Goal: Task Accomplishment & Management: Manage account settings

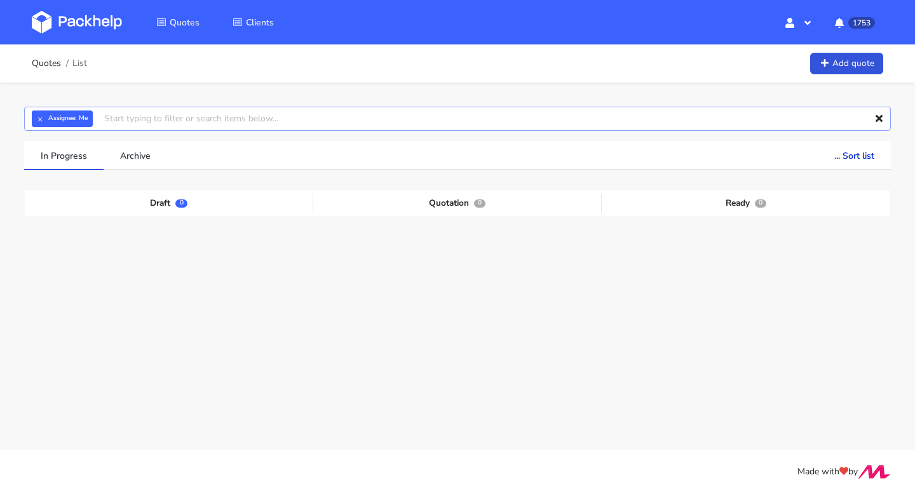
click at [155, 126] on input "text" at bounding box center [457, 119] width 866 height 24
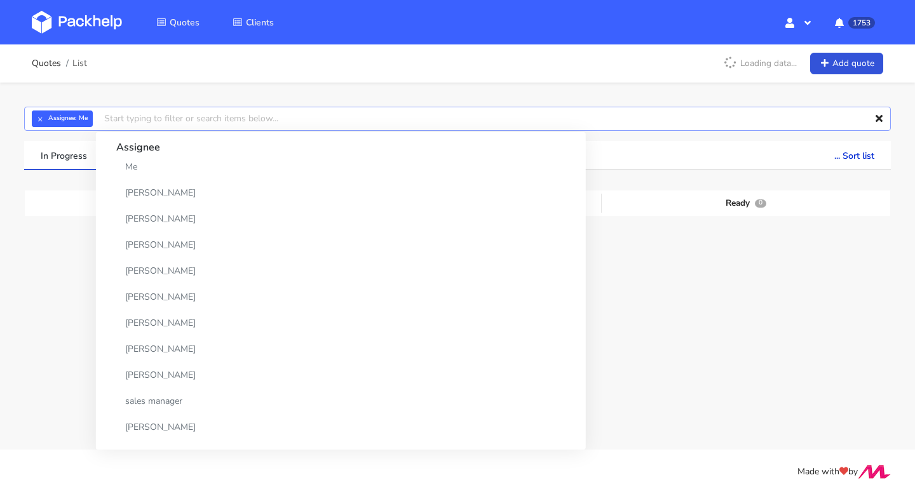
paste input "CBRR"
type input "CBRR"
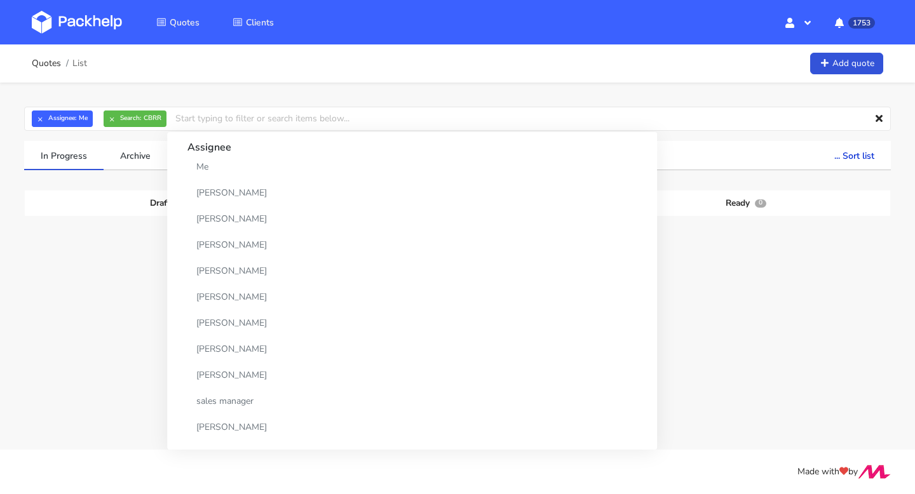
click at [570, 262] on span "[DATE]" at bounding box center [566, 265] width 30 height 12
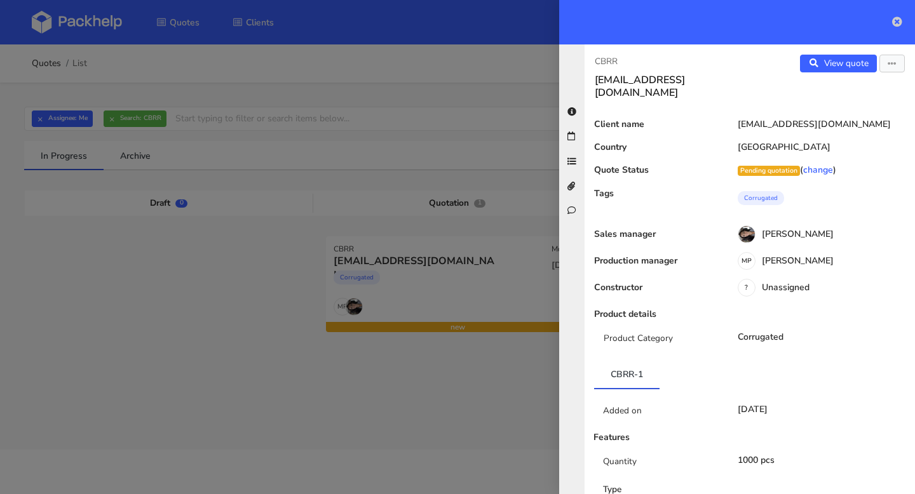
click at [896, 22] on icon at bounding box center [897, 22] width 10 height 10
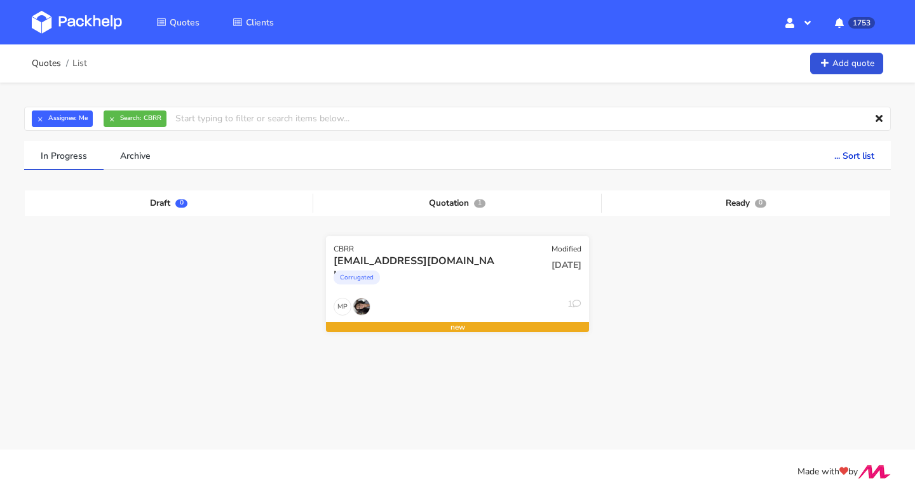
click at [430, 290] on div "Corrugated" at bounding box center [418, 280] width 168 height 25
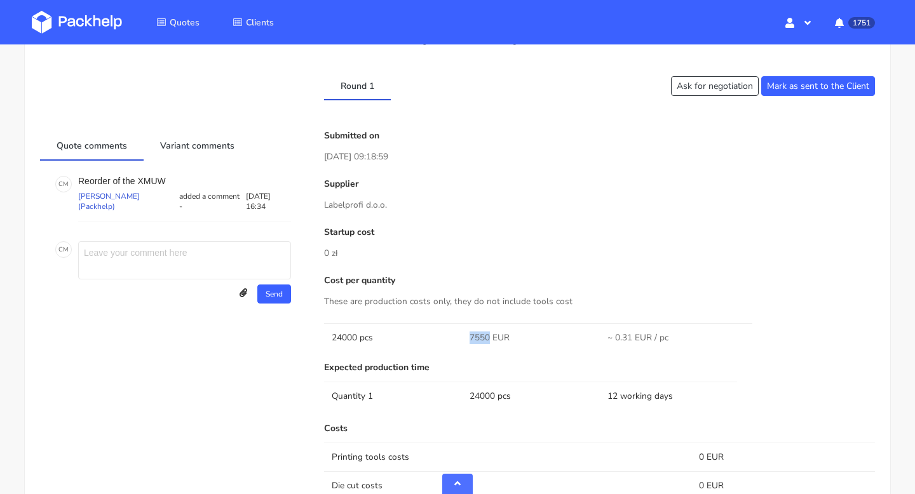
scroll to position [767, 0]
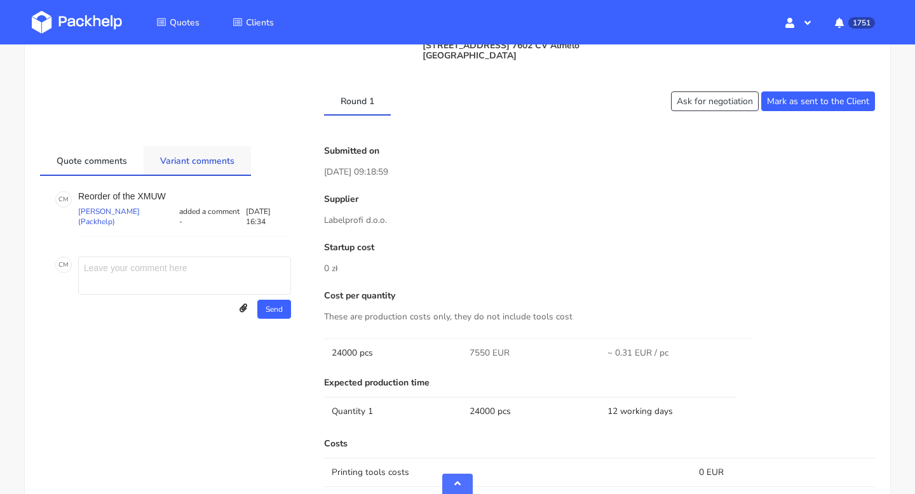
click at [192, 159] on link "Variant comments" at bounding box center [197, 160] width 107 height 28
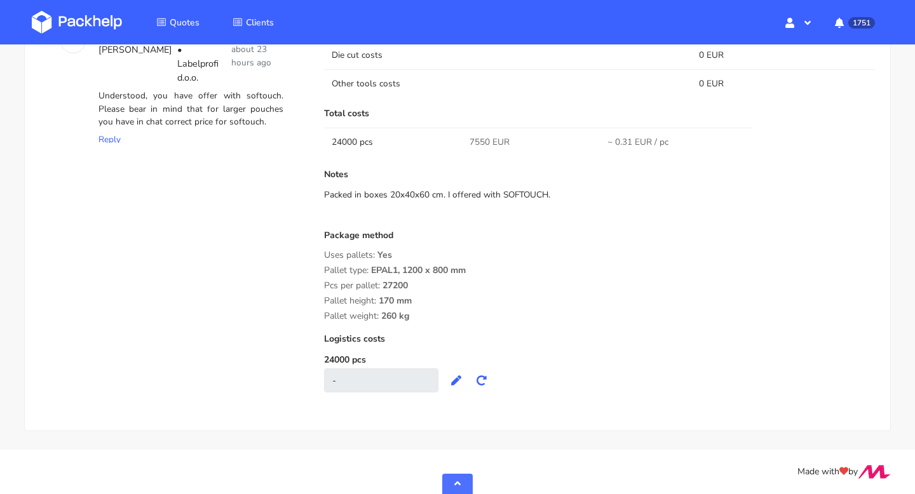
scroll to position [1196, 0]
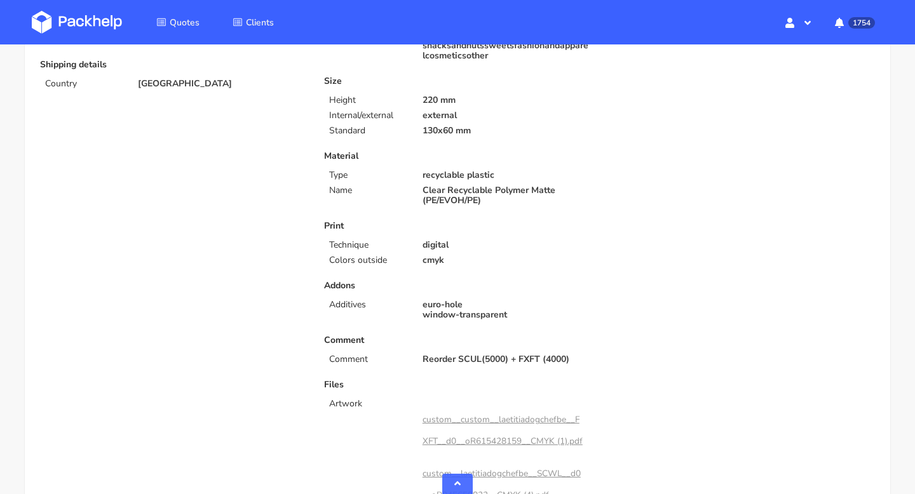
scroll to position [186, 0]
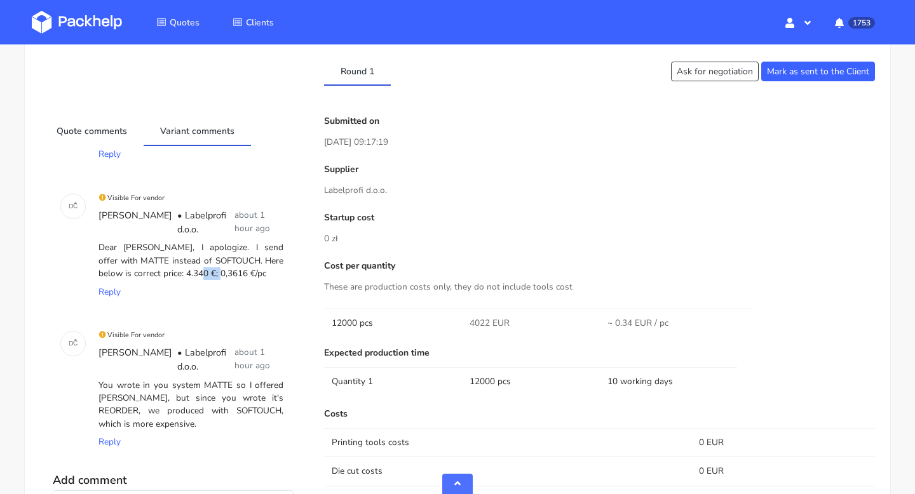
scroll to position [709, 0]
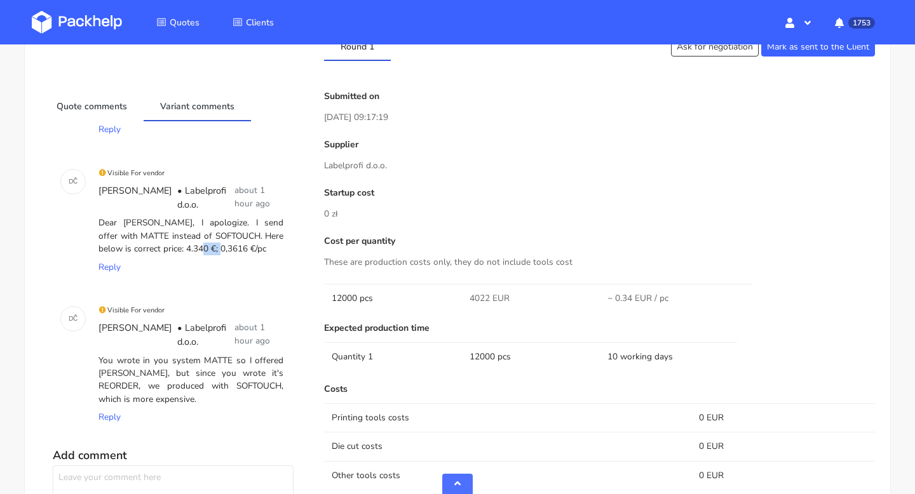
drag, startPoint x: 240, startPoint y: 248, endPoint x: 149, endPoint y: 245, distance: 90.9
click at [149, 245] on div "Dear Michal, I apologize. I send offer with MATTE instead of SOFTOUCH. Here bel…" at bounding box center [191, 236] width 190 height 44
copy div "4.340 €; 0,3616 €/pc"
click at [250, 239] on div "Dear Michal, I apologize. I send offer with MATTE instead of SOFTOUCH. Here bel…" at bounding box center [191, 236] width 190 height 44
drag, startPoint x: 173, startPoint y: 234, endPoint x: 261, endPoint y: 245, distance: 89.0
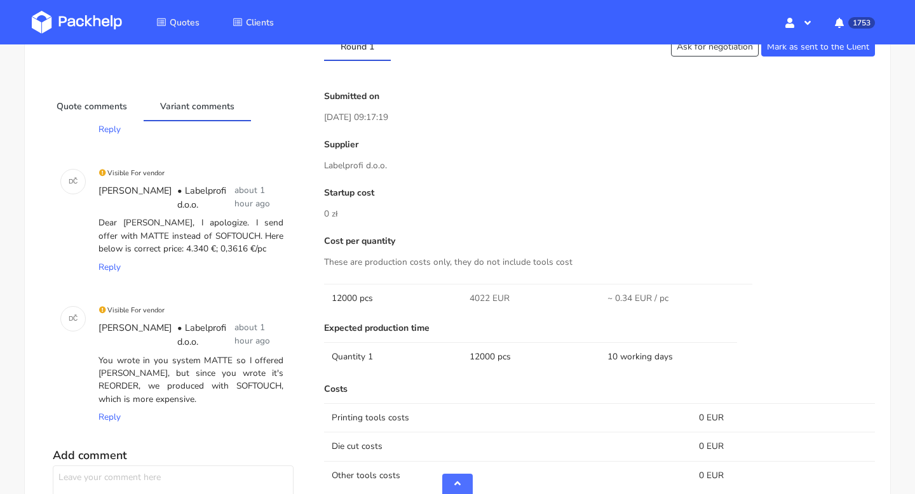
click at [261, 245] on div "Dear Michal, I apologize. I send offer with MATTE instead of SOFTOUCH. Here bel…" at bounding box center [191, 236] width 190 height 44
copy div "SOFTOUCH. Here below is correct price: 4.340 €; 0,3616 €/pc"
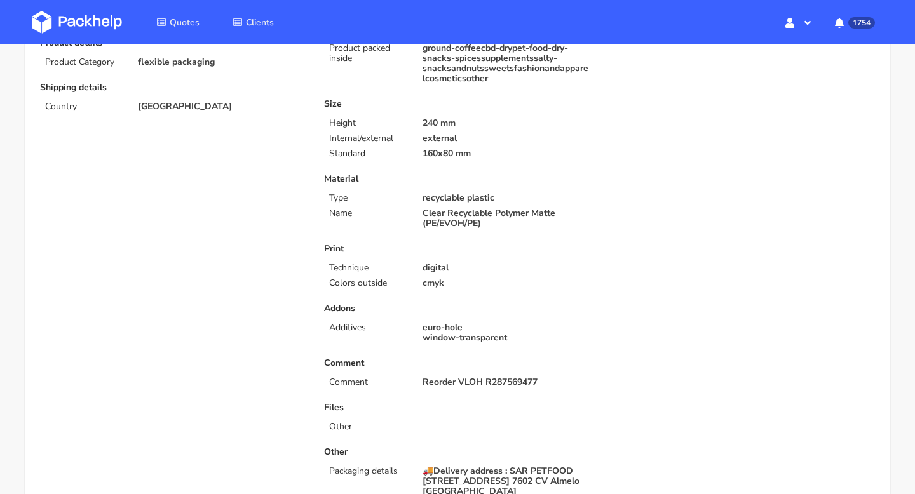
scroll to position [0, 0]
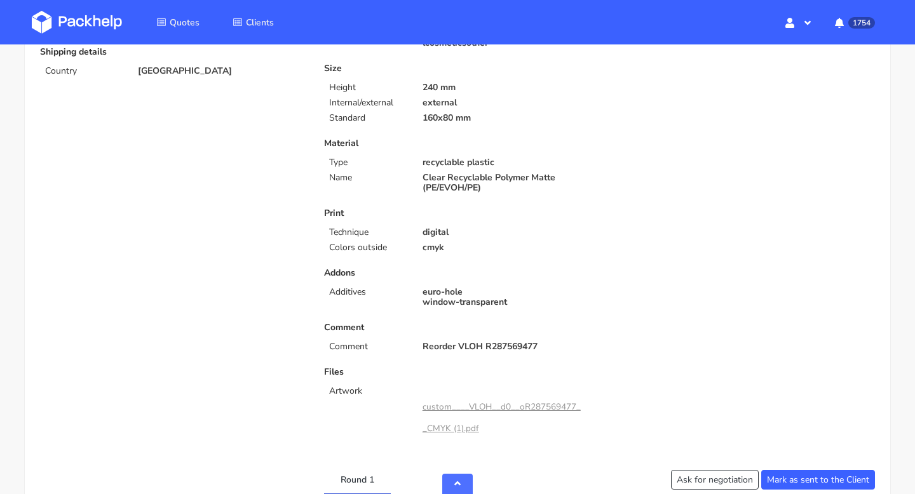
scroll to position [583, 0]
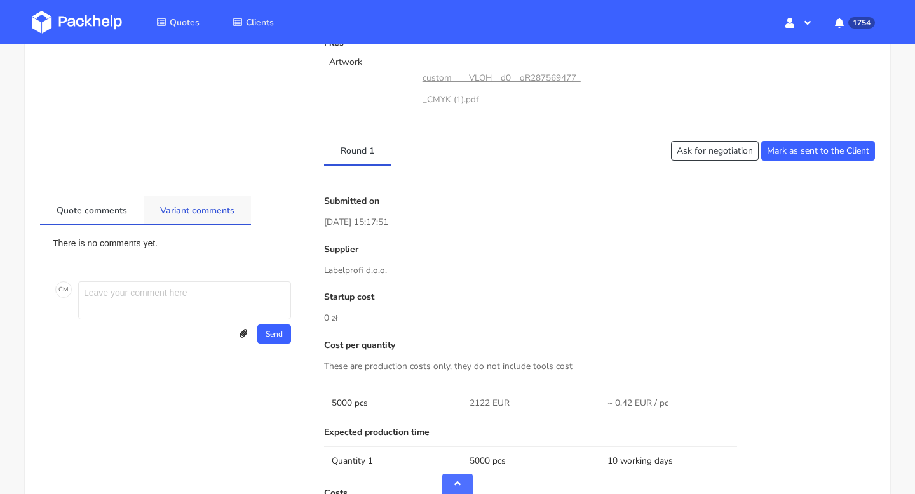
click at [196, 206] on link "Variant comments" at bounding box center [197, 210] width 107 height 28
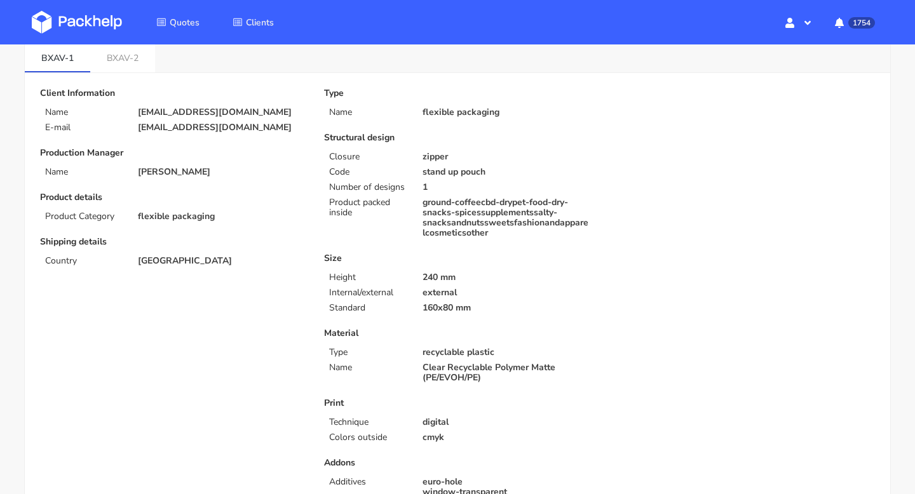
scroll to position [0, 0]
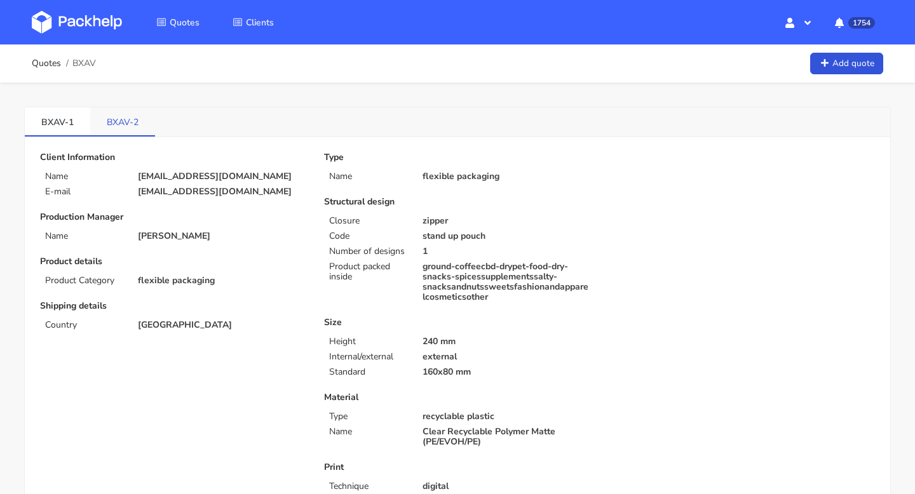
click at [125, 112] on link "BXAV-2" at bounding box center [122, 121] width 65 height 28
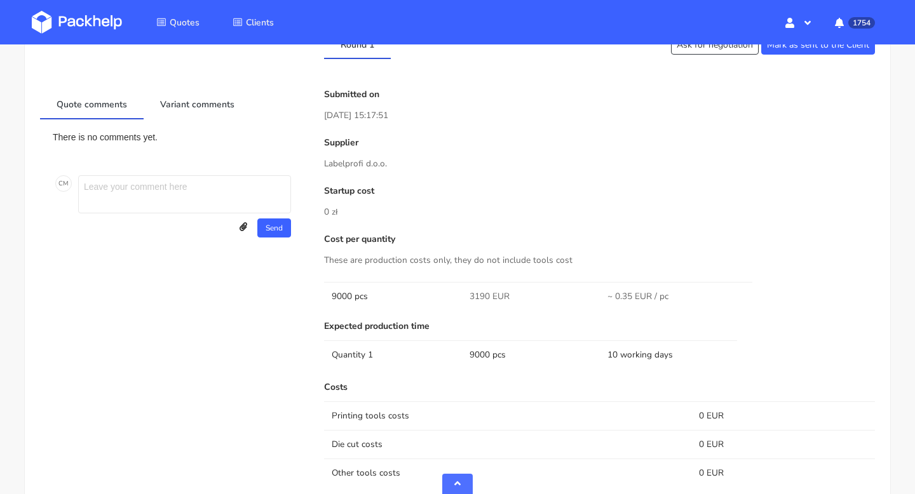
scroll to position [651, 0]
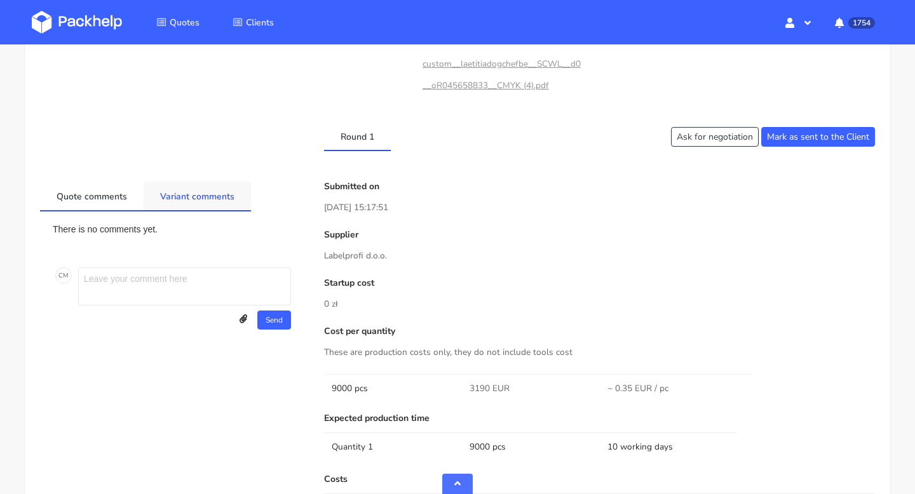
click at [185, 196] on link "Variant comments" at bounding box center [197, 196] width 107 height 28
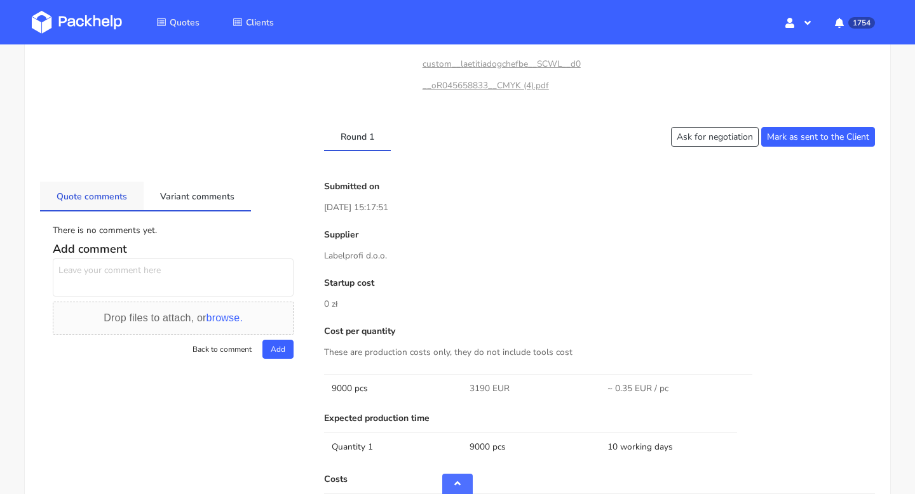
click at [105, 194] on link "Quote comments" at bounding box center [92, 196] width 104 height 28
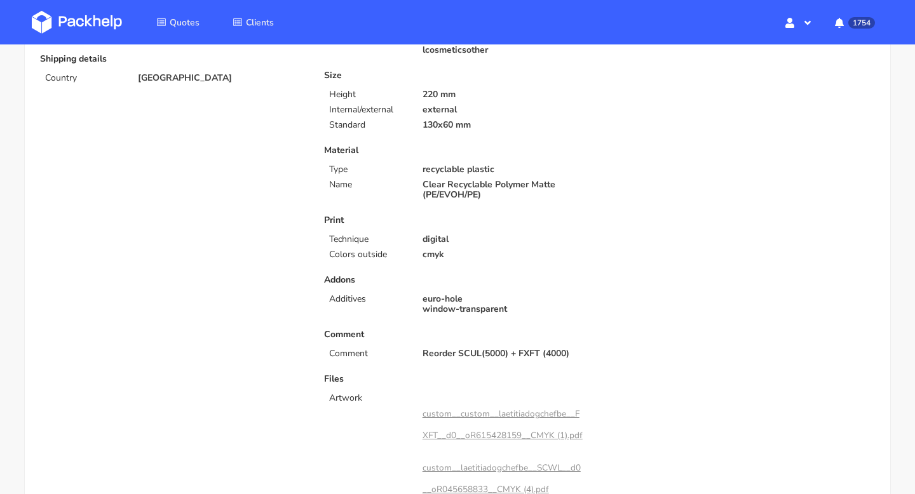
scroll to position [0, 0]
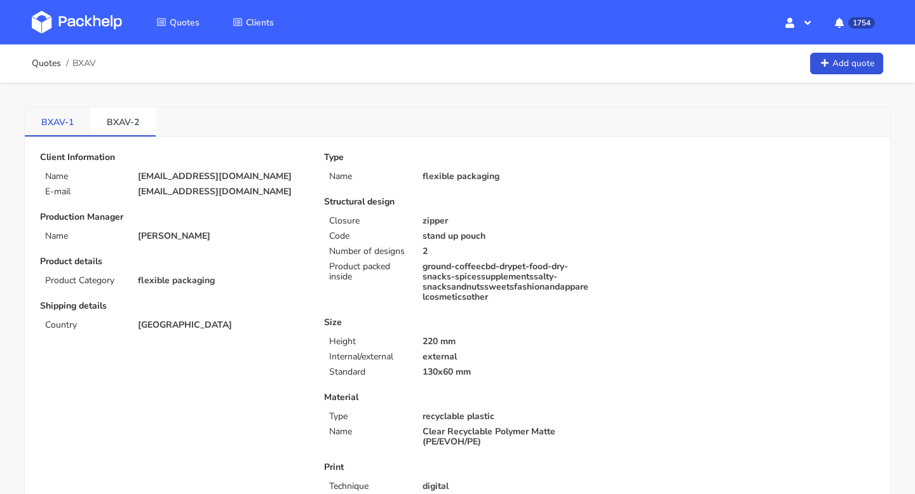
click at [62, 118] on link "BXAV-1" at bounding box center [57, 121] width 65 height 28
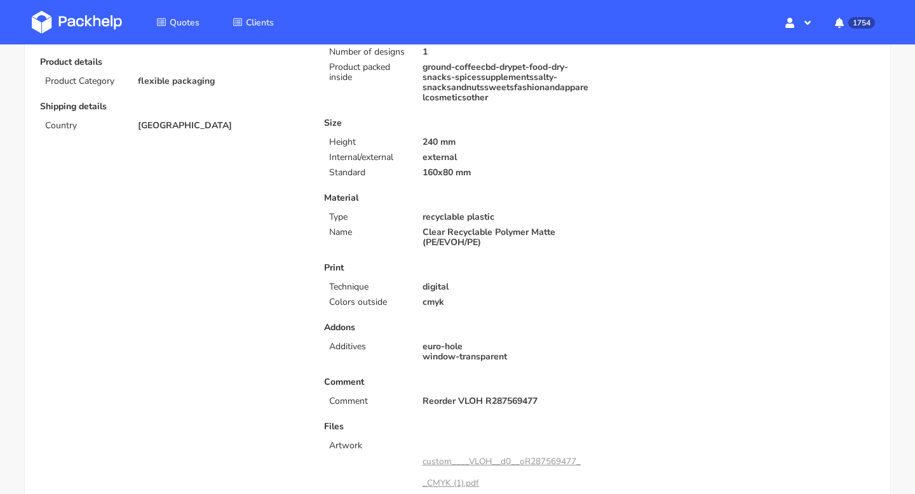
scroll to position [335, 0]
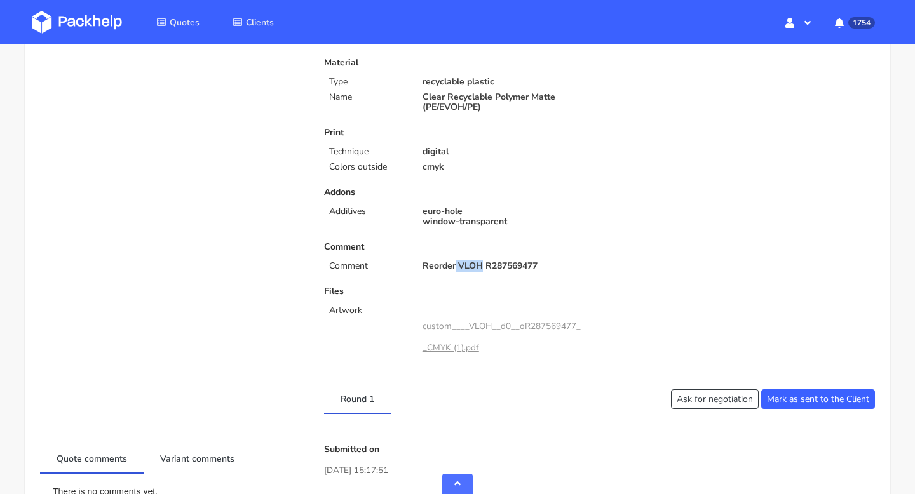
drag, startPoint x: 457, startPoint y: 264, endPoint x: 482, endPoint y: 264, distance: 25.4
click at [482, 264] on p "Reorder VLOH R287569477" at bounding box center [506, 266] width 168 height 10
copy p "VLOH"
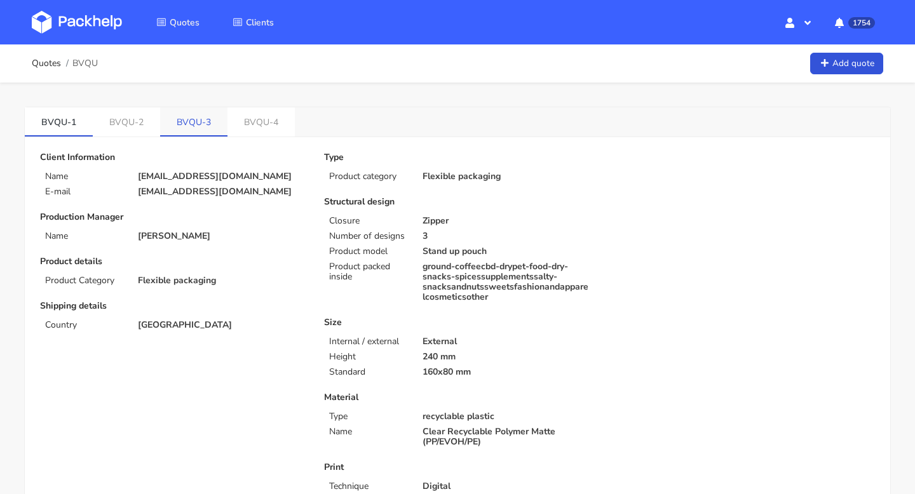
click at [183, 118] on link "BVQU-3" at bounding box center [193, 121] width 67 height 28
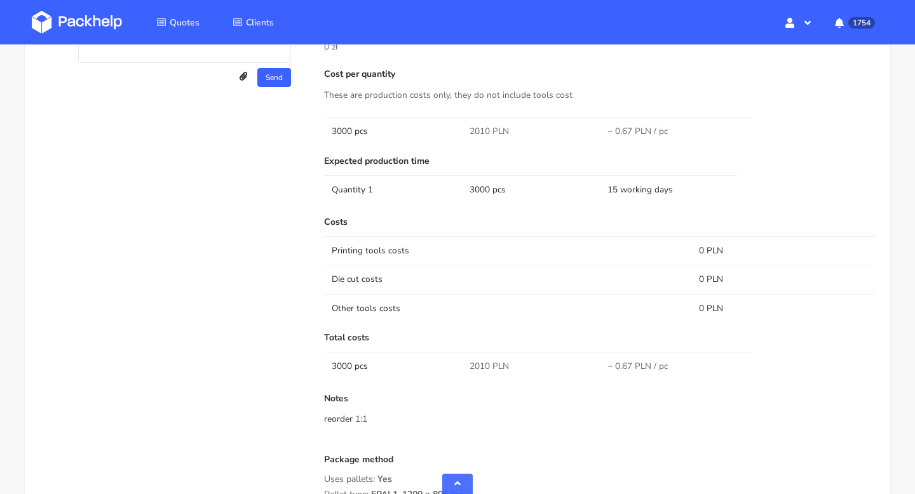
scroll to position [942, 0]
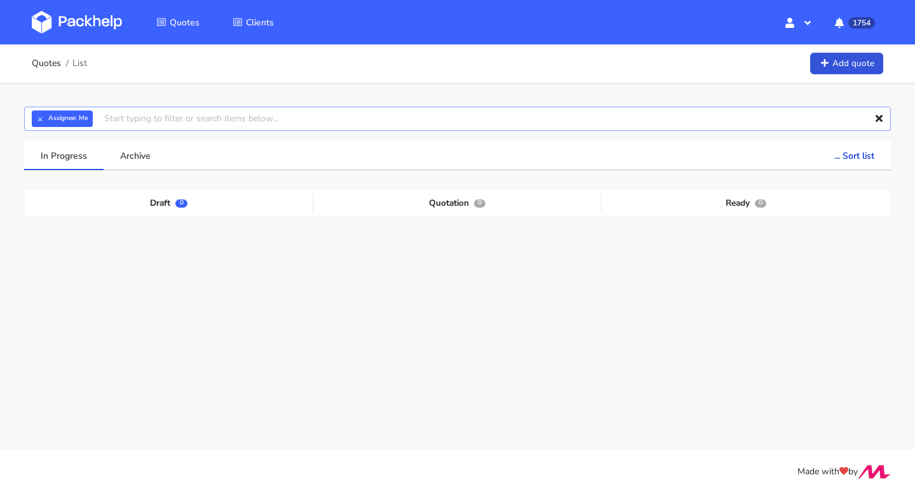
click at [140, 116] on input "text" at bounding box center [457, 119] width 866 height 24
paste input "CBQG"
type input "CBQG"
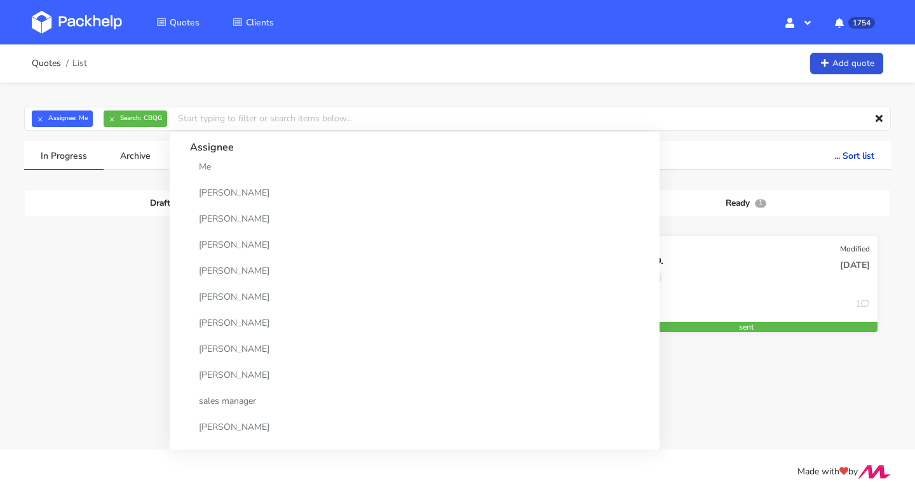
click at [647, 261] on div "Jaro A.D." at bounding box center [706, 261] width 168 height 14
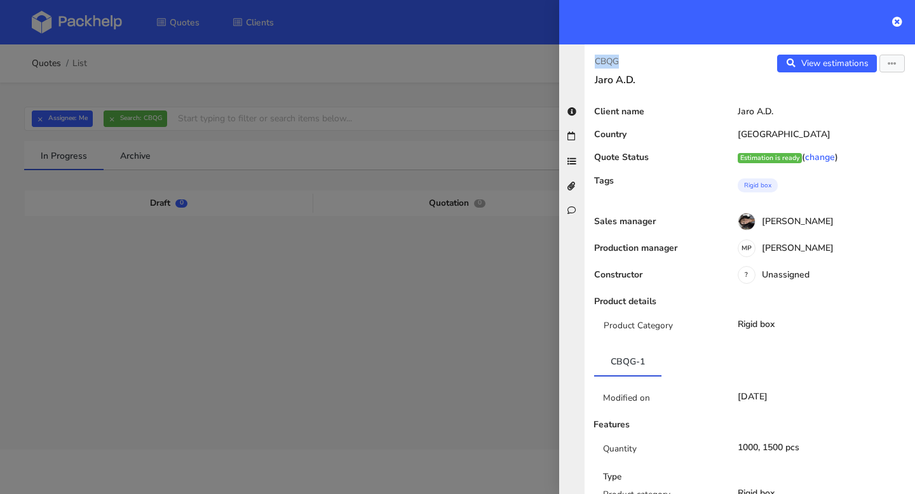
drag, startPoint x: 628, startPoint y: 62, endPoint x: 588, endPoint y: 62, distance: 40.7
click at [588, 62] on div "CBQG Jaro A.D." at bounding box center [666, 71] width 165 height 32
copy p "CBQG"
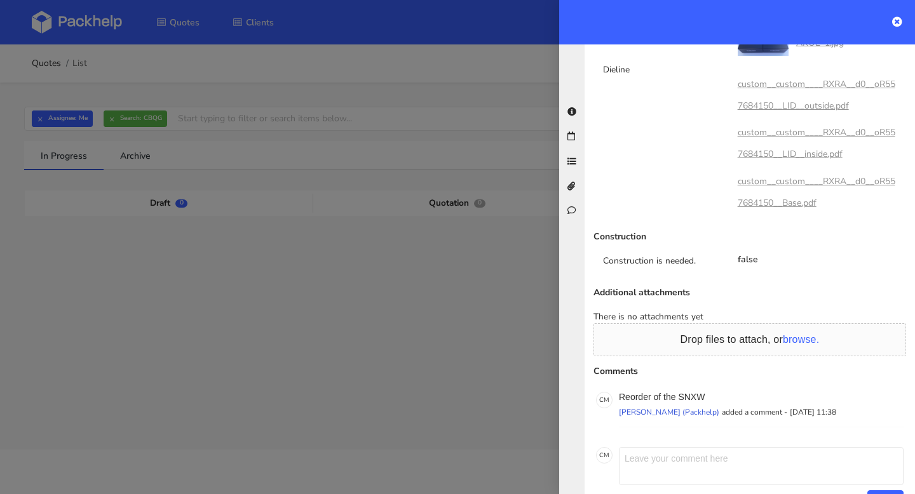
scroll to position [1383, 0]
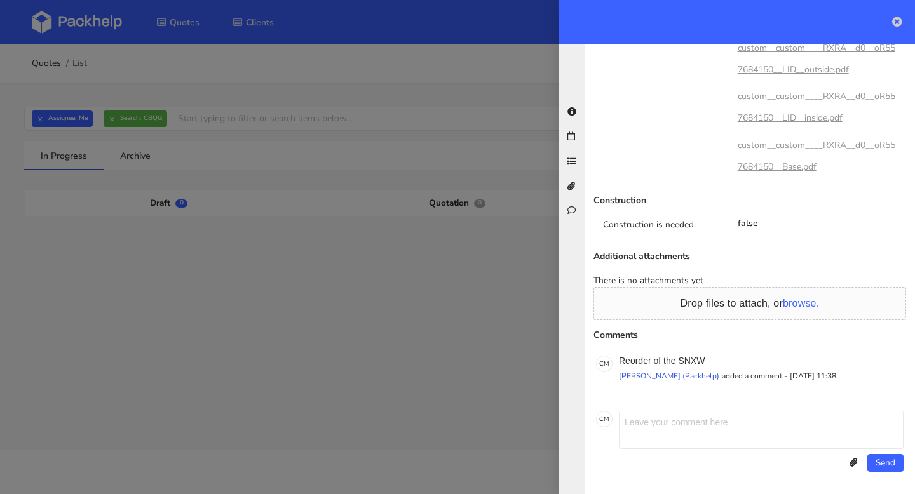
click at [898, 21] on icon at bounding box center [897, 22] width 10 height 10
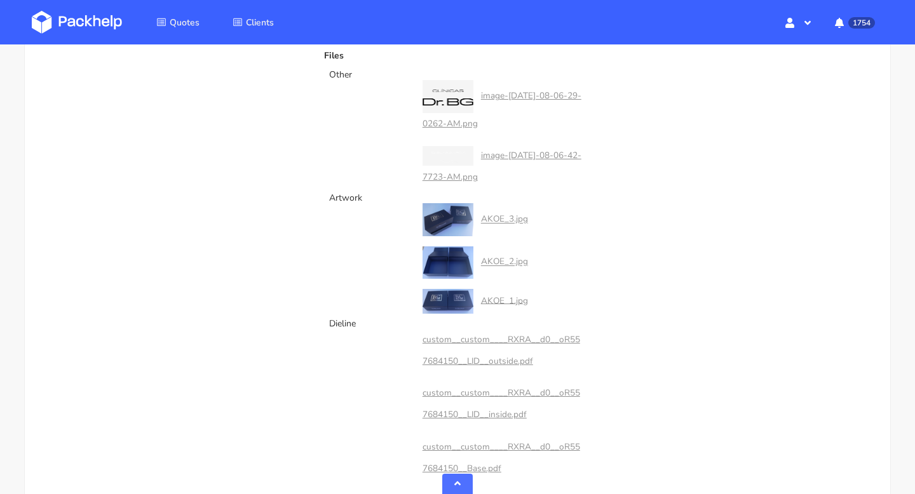
scroll to position [1004, 0]
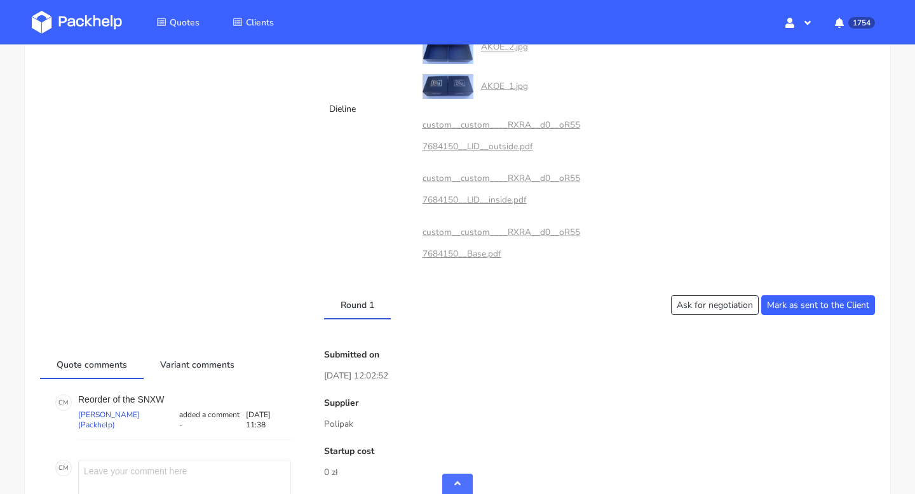
drag, startPoint x: 368, startPoint y: 428, endPoint x: 311, endPoint y: 428, distance: 57.2
click at [375, 411] on div "Supplier Polipak" at bounding box center [599, 414] width 551 height 33
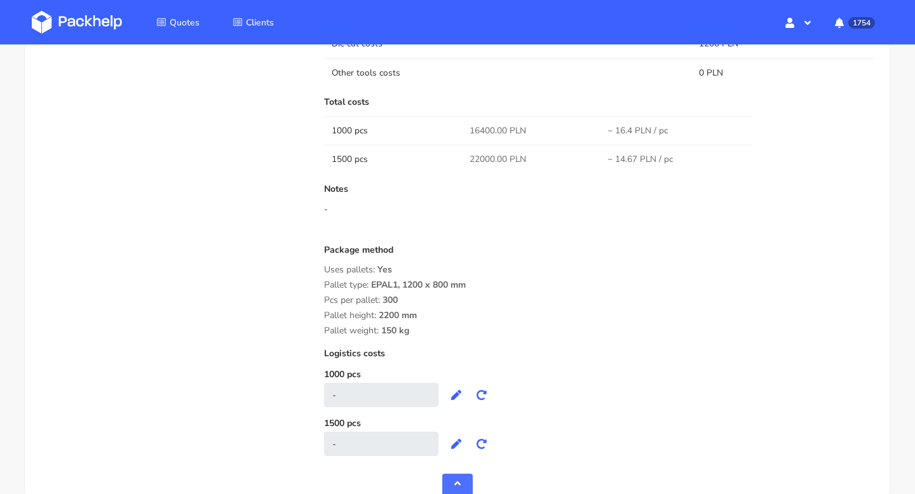
scroll to position [1783, 0]
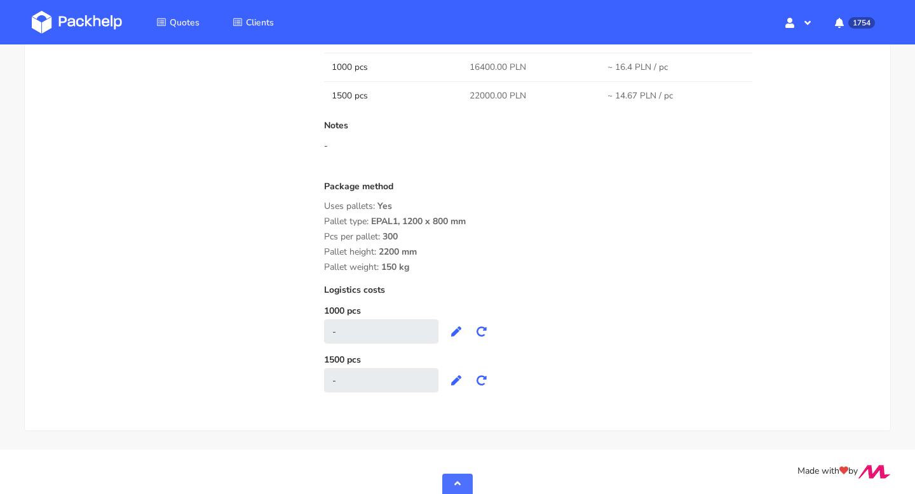
drag, startPoint x: 435, startPoint y: 271, endPoint x: 320, endPoint y: 207, distance: 131.9
copy div "Uses pallets: Yes Pallet type: EPAL1, 1200 x 800 mm Pcs per pallet: 300 Pallet …"
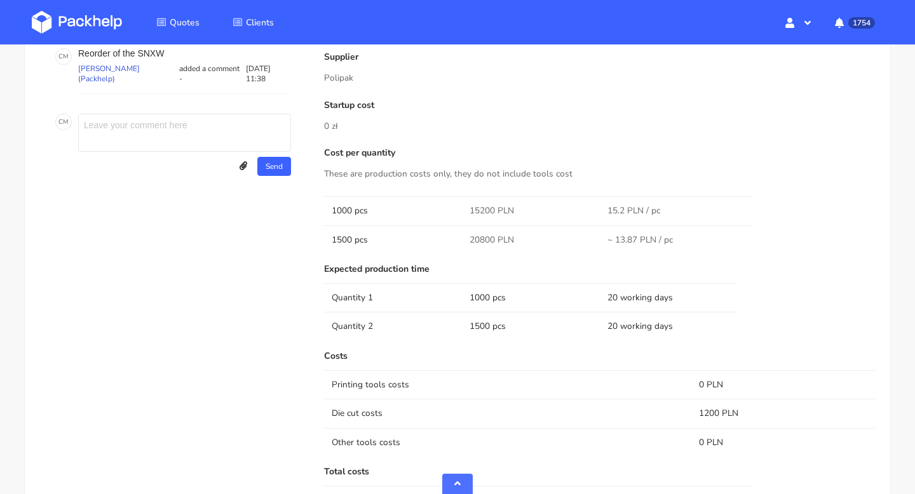
scroll to position [1674, 0]
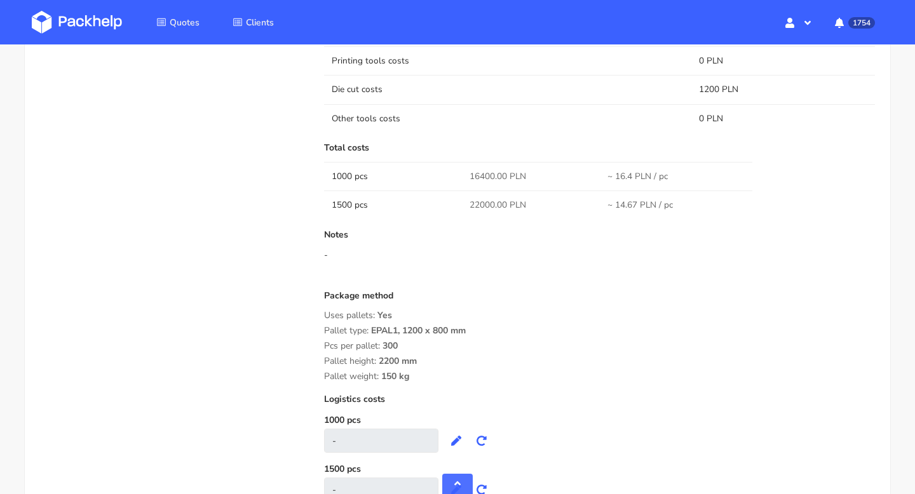
copy div "Uses pallets: Yes Pallet type: EPAL1, 1200 x 800 mm Pcs per pallet: 300 Pallet …"
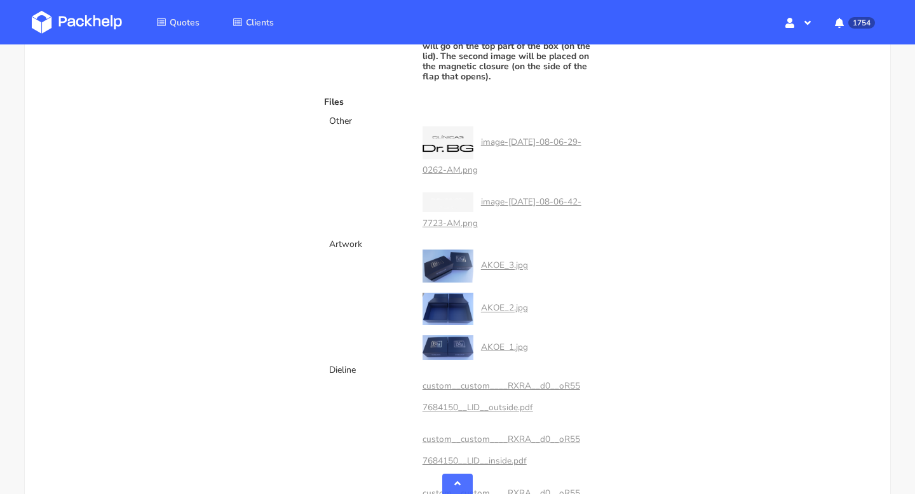
scroll to position [736, 0]
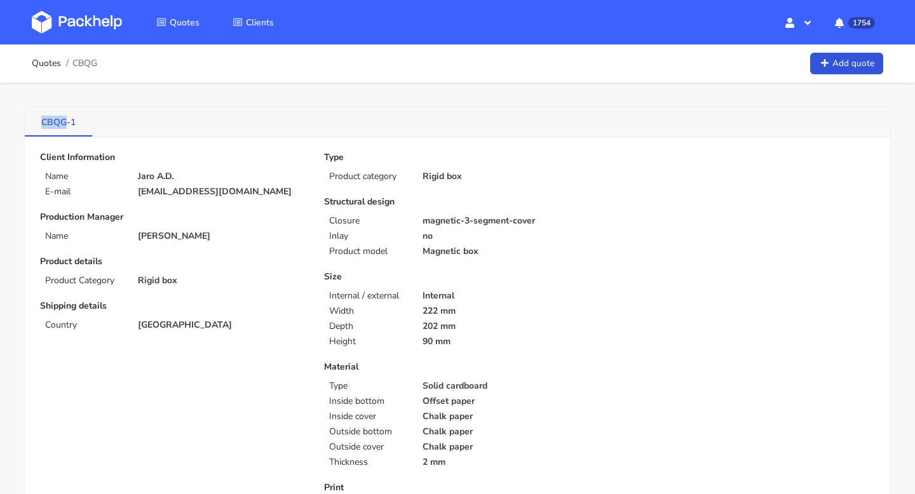
drag, startPoint x: 34, startPoint y: 122, endPoint x: 68, endPoint y: 122, distance: 33.7
click at [68, 122] on link "CBQG-1" at bounding box center [58, 121] width 67 height 28
copy link "CBQG"
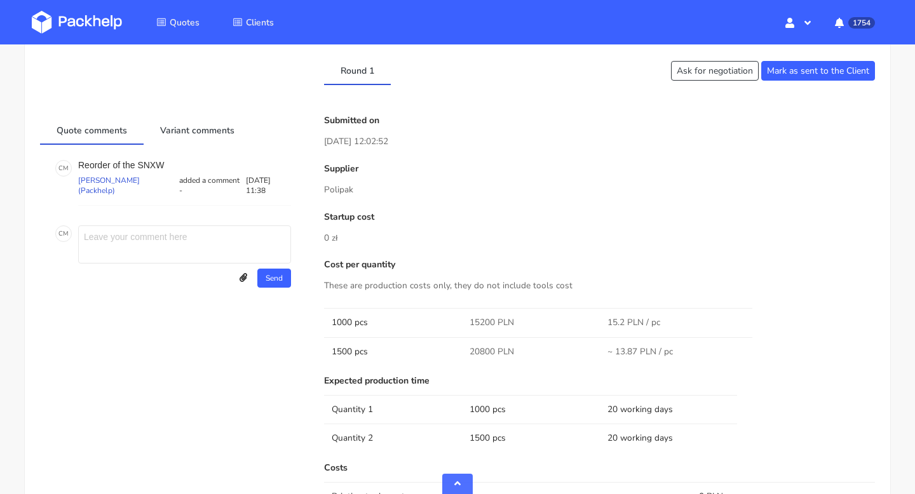
scroll to position [1330, 0]
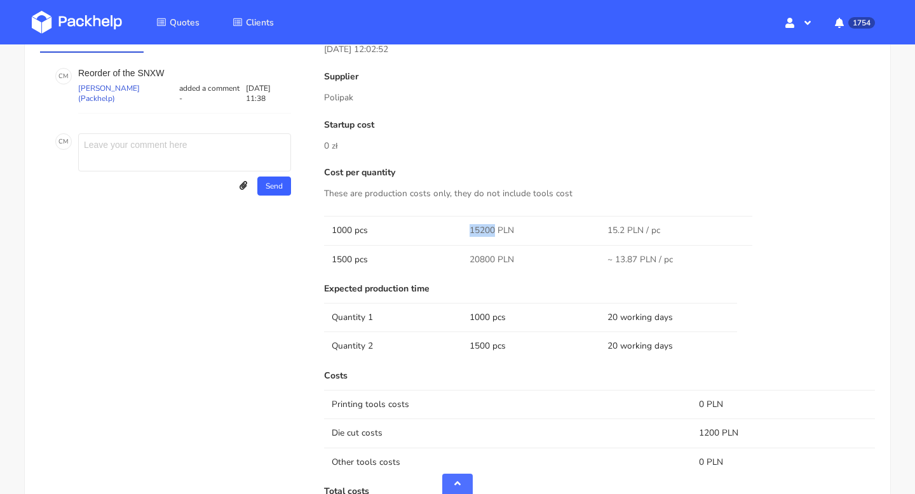
drag, startPoint x: 491, startPoint y: 229, endPoint x: 466, endPoint y: 229, distance: 25.4
click at [466, 229] on td "15200 PLN" at bounding box center [531, 230] width 138 height 29
copy span "15200"
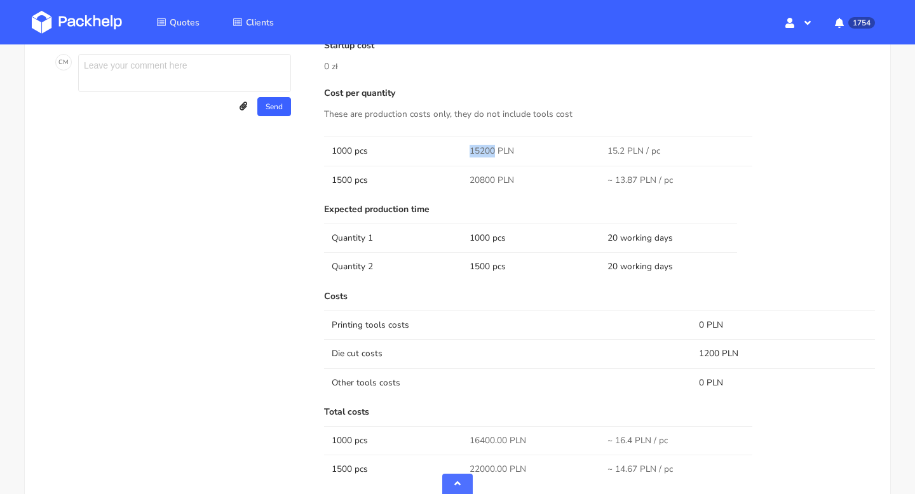
scroll to position [1382, 0]
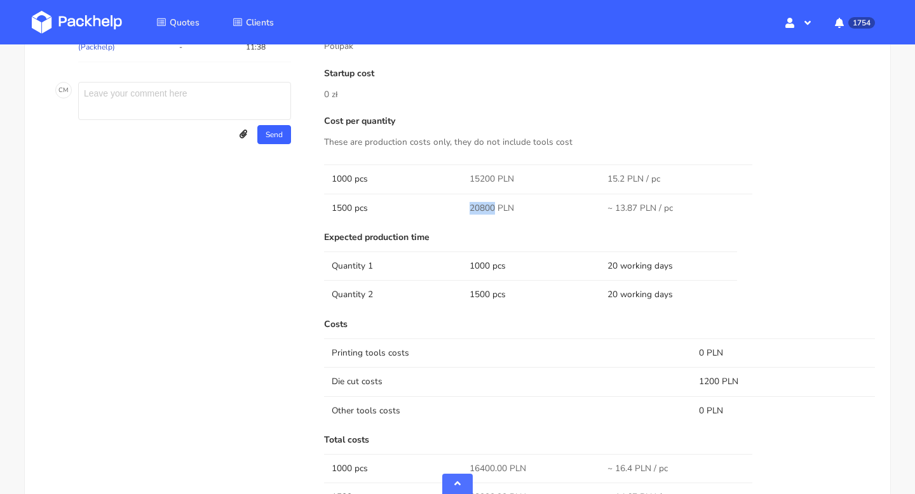
drag, startPoint x: 494, startPoint y: 205, endPoint x: 462, endPoint y: 205, distance: 31.8
click at [462, 205] on td "20800 PLN" at bounding box center [531, 208] width 138 height 29
copy span "20800"
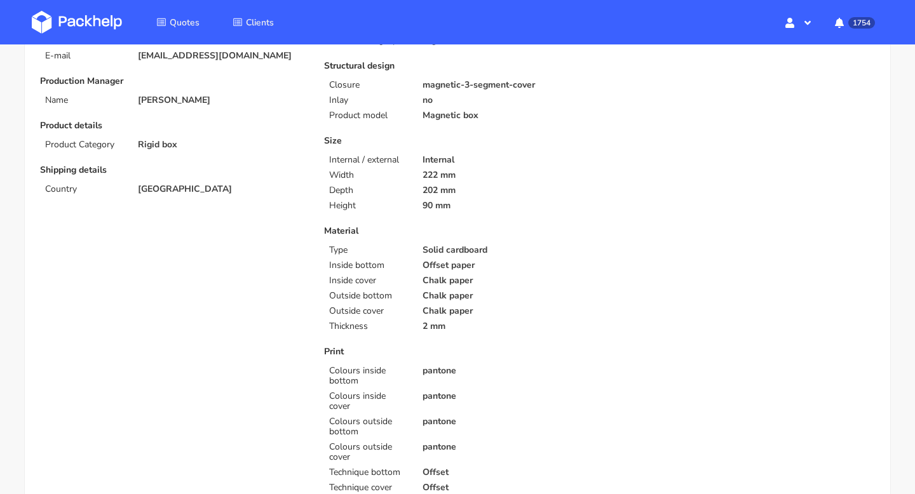
scroll to position [0, 0]
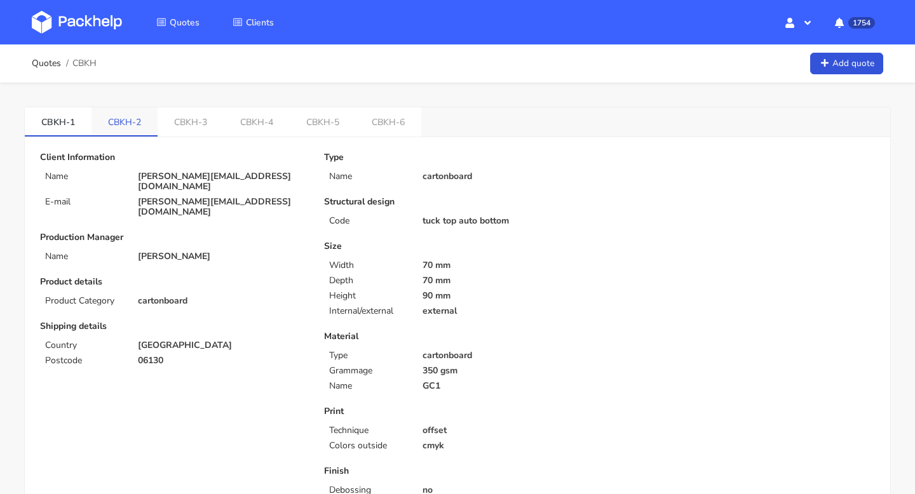
click at [130, 117] on link "CBKH-2" at bounding box center [124, 121] width 66 height 28
click at [179, 119] on link "CBKH-3" at bounding box center [191, 121] width 66 height 28
click at [226, 121] on link "CBKH-4" at bounding box center [258, 121] width 66 height 28
click at [292, 126] on link "CBKH-5" at bounding box center [325, 121] width 66 height 28
click at [358, 133] on link "CBKH-6" at bounding box center [391, 121] width 66 height 28
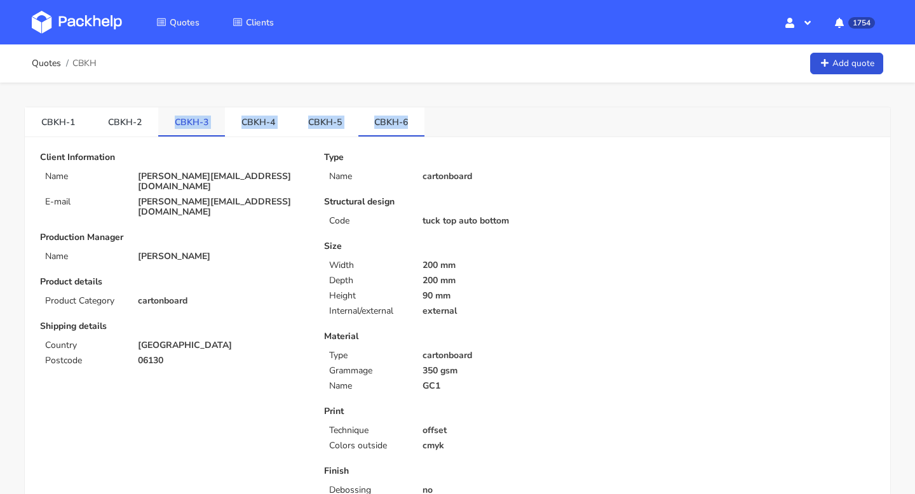
copy ul "CBKH-3 CBKH-4 CBKH-5 CBKH-6"
drag, startPoint x: 441, startPoint y: 130, endPoint x: 164, endPoint y: 125, distance: 277.0
click at [164, 125] on div "CBKH-1 CBKH-2 CBKH-3 CBKH-4 CBKH-5 CBKH-6" at bounding box center [457, 122] width 865 height 30
click at [60, 123] on link "CBKH-1" at bounding box center [58, 121] width 67 height 28
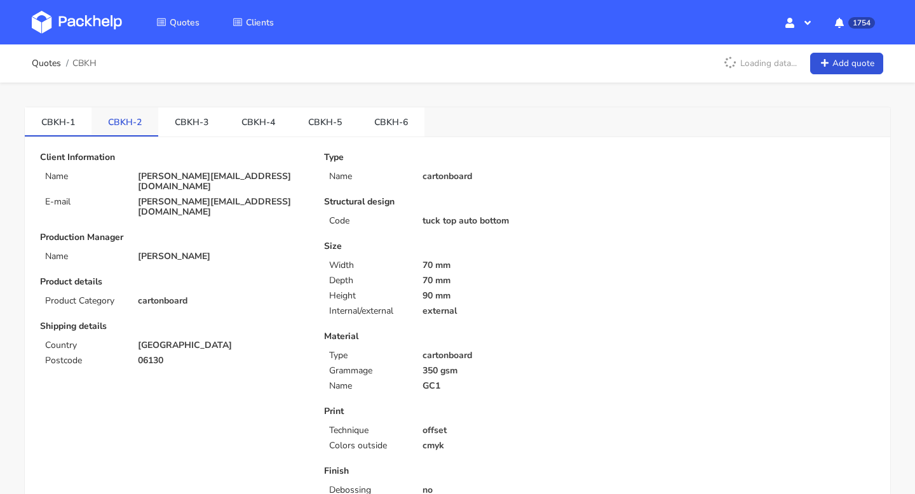
click at [91, 118] on link "CBKH-2" at bounding box center [124, 121] width 67 height 28
click at [129, 124] on link "CBKH-2" at bounding box center [124, 121] width 67 height 28
click at [190, 123] on link "CBKH-3" at bounding box center [191, 121] width 67 height 28
click at [243, 121] on link "CBKH-4" at bounding box center [258, 121] width 67 height 28
click at [307, 123] on link "CBKH-5" at bounding box center [325, 121] width 67 height 28
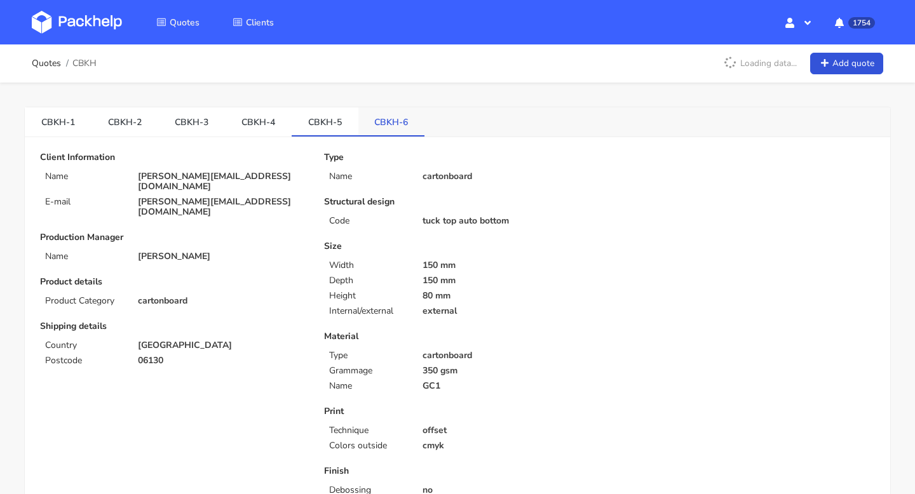
click at [358, 125] on link "CBKH-6" at bounding box center [391, 121] width 67 height 28
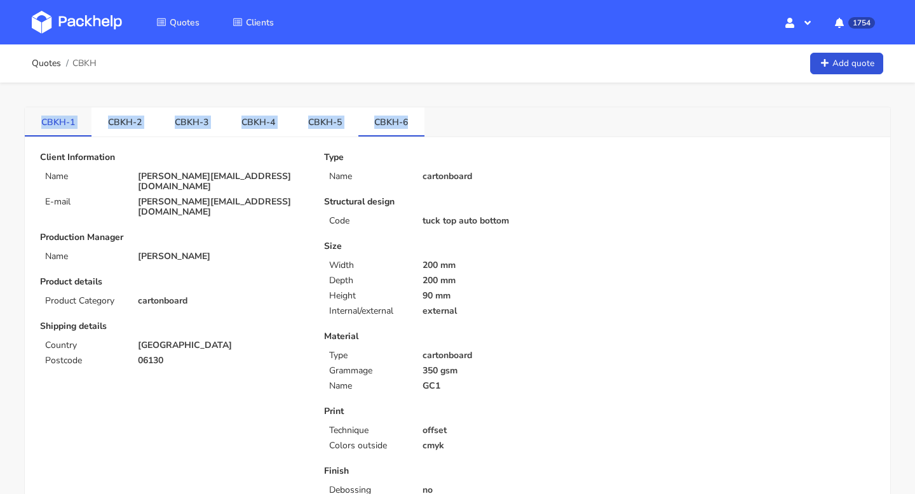
copy ul "CBKH-1 CBKH-2 CBKH-3 CBKH-4 CBKH-5 CBKH-6"
drag, startPoint x: 431, startPoint y: 130, endPoint x: 35, endPoint y: 125, distance: 396.4
click at [35, 125] on div "CBKH-1 CBKH-2 CBKH-3 CBKH-4 CBKH-5 CBKH-6" at bounding box center [457, 122] width 865 height 30
click at [65, 118] on link "CBKH-1" at bounding box center [58, 121] width 67 height 28
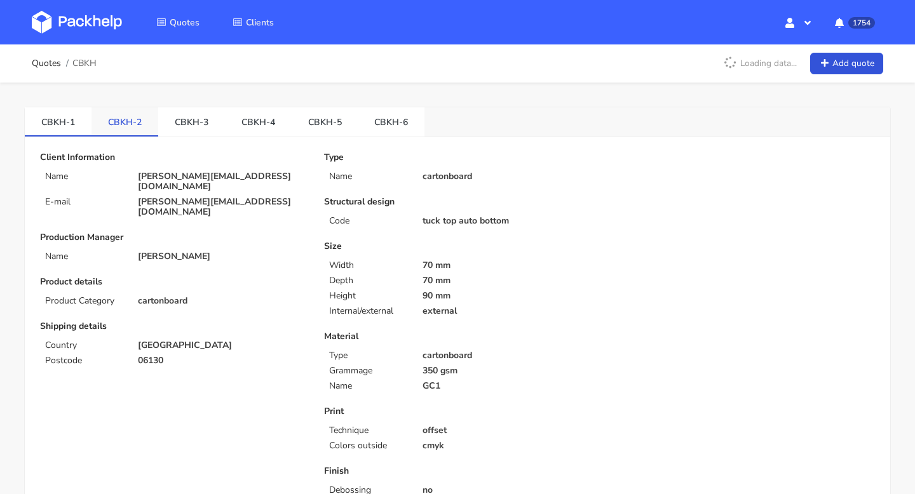
click at [122, 119] on link "CBKH-2" at bounding box center [124, 121] width 67 height 28
click at [189, 122] on link "CBKH-3" at bounding box center [191, 121] width 67 height 28
click at [248, 126] on link "CBKH-4" at bounding box center [258, 121] width 67 height 28
click at [328, 122] on link "CBKH-5" at bounding box center [325, 121] width 67 height 28
click at [376, 121] on link "CBKH-6" at bounding box center [391, 121] width 67 height 28
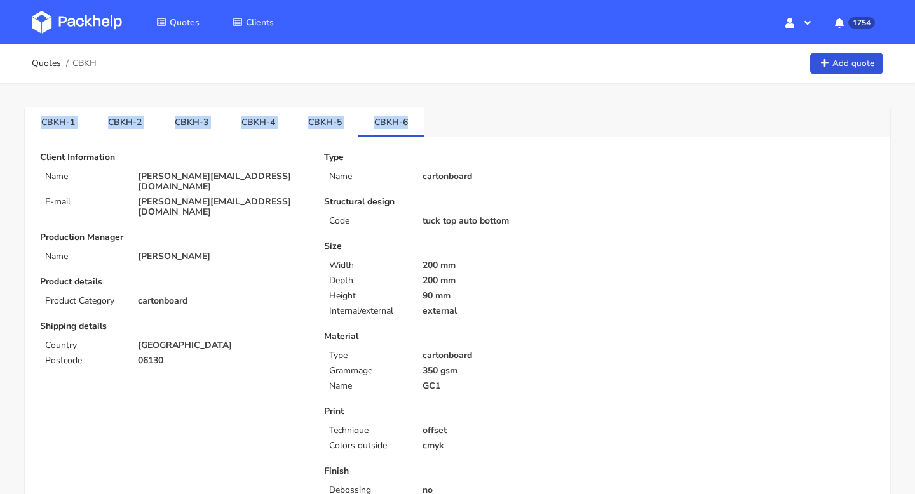
copy ul "CBKH-1 CBKH-2 CBKH-3 CBKH-4 CBKH-5 CBKH-6"
drag, startPoint x: 438, startPoint y: 126, endPoint x: 0, endPoint y: 124, distance: 437.7
click at [138, 128] on link "CBKH-2" at bounding box center [124, 121] width 67 height 28
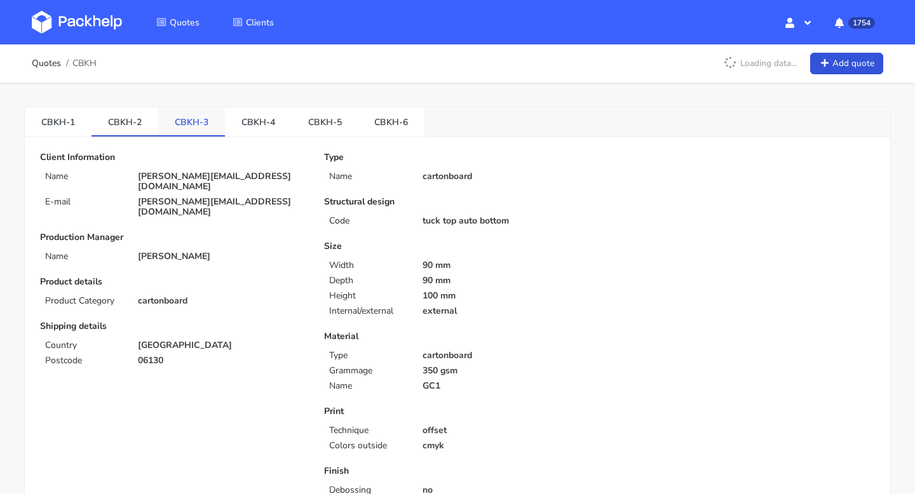
click at [176, 120] on link "CBKH-3" at bounding box center [191, 121] width 67 height 28
click at [129, 116] on link "CBKH-2" at bounding box center [124, 121] width 67 height 28
click at [79, 109] on link "CBKH-1" at bounding box center [58, 121] width 67 height 28
click at [258, 117] on link "CBKH-4" at bounding box center [258, 121] width 67 height 28
click at [308, 125] on link "CBKH-5" at bounding box center [325, 121] width 67 height 28
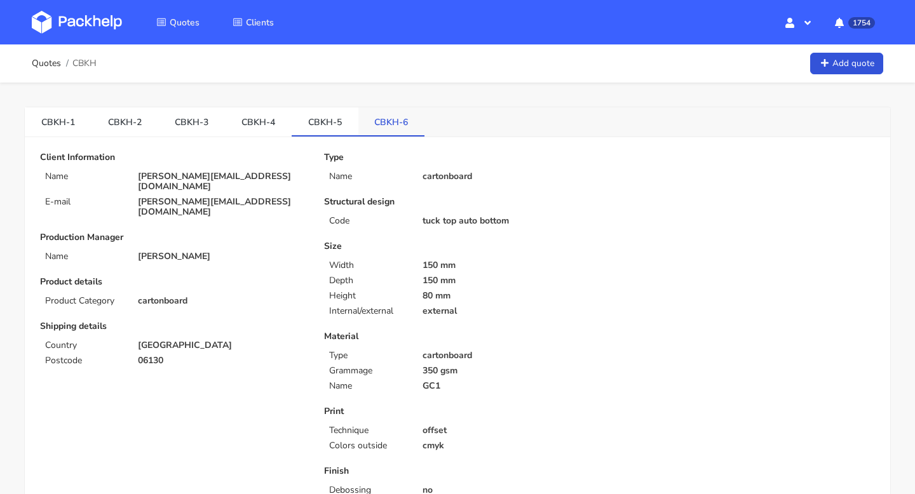
click at [358, 126] on link "CBKH-6" at bounding box center [391, 121] width 67 height 28
copy ul "CBKH-3 CBKH-4 CBKH-5 CBKH-6"
drag, startPoint x: 168, startPoint y: 125, endPoint x: 399, endPoint y: 131, distance: 231.3
click at [399, 131] on ul "CBKH-1 CBKH-2 CBKH-3 CBKH-4 CBKH-5 CBKH-6" at bounding box center [225, 121] width 400 height 29
click at [47, 117] on link "CBKH-1" at bounding box center [58, 121] width 67 height 28
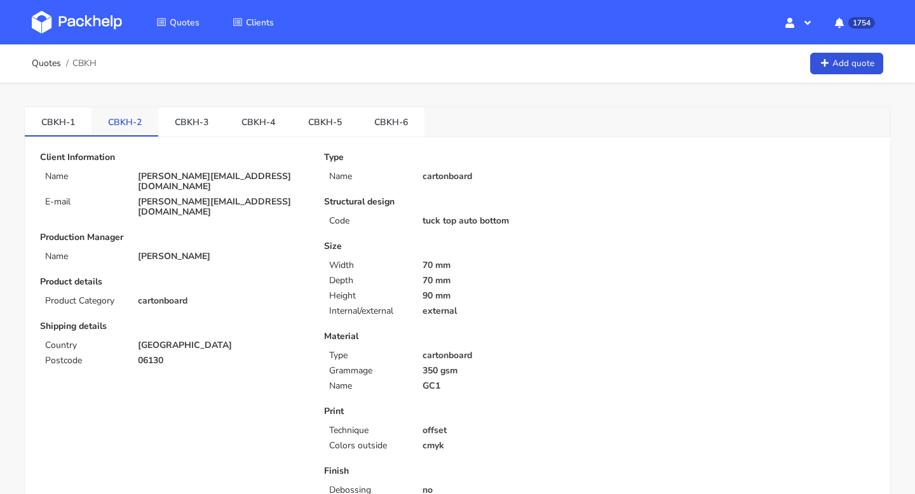
click at [125, 117] on link "CBKH-2" at bounding box center [124, 121] width 67 height 28
click at [196, 126] on link "CBKH-3" at bounding box center [191, 121] width 67 height 28
click at [249, 118] on link "CBKH-4" at bounding box center [258, 121] width 67 height 28
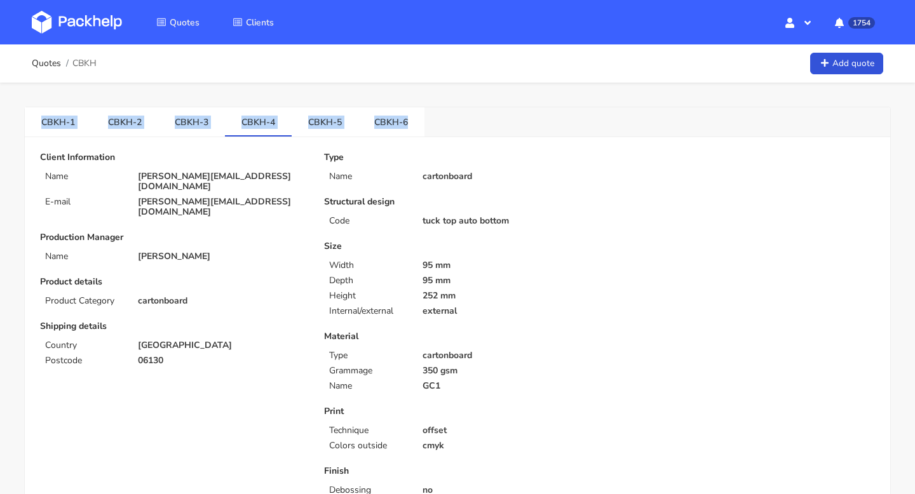
drag, startPoint x: 430, startPoint y: 121, endPoint x: 21, endPoint y: 114, distance: 409.2
copy ul "CBKH-1 CBKH-2 CBKH-3 CBKH-4 CBKH-5 CBKH-6"
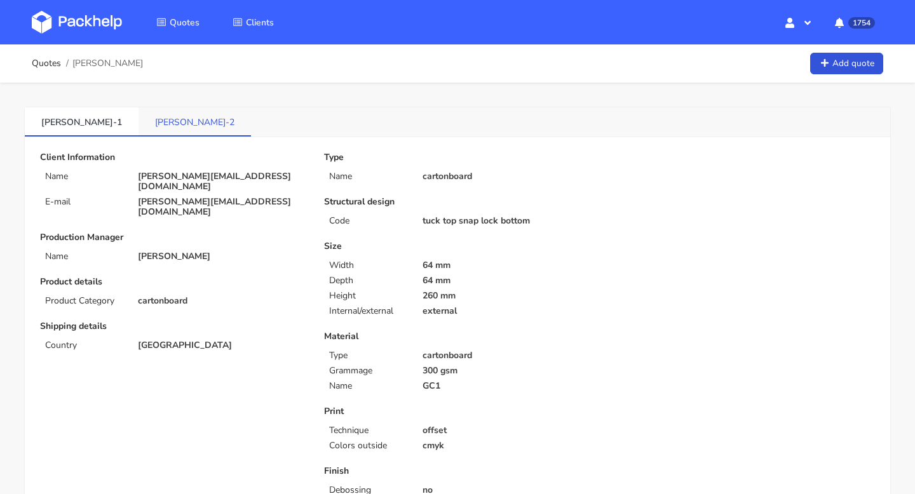
click at [138, 119] on link "[PERSON_NAME]-2" at bounding box center [194, 121] width 112 height 28
drag, startPoint x: 107, startPoint y: 123, endPoint x: 132, endPoint y: 123, distance: 25.4
click at [132, 123] on link "CBNB-2" at bounding box center [123, 121] width 65 height 28
copy link "CBNB"
click at [56, 62] on link "Quotes" at bounding box center [46, 63] width 29 height 10
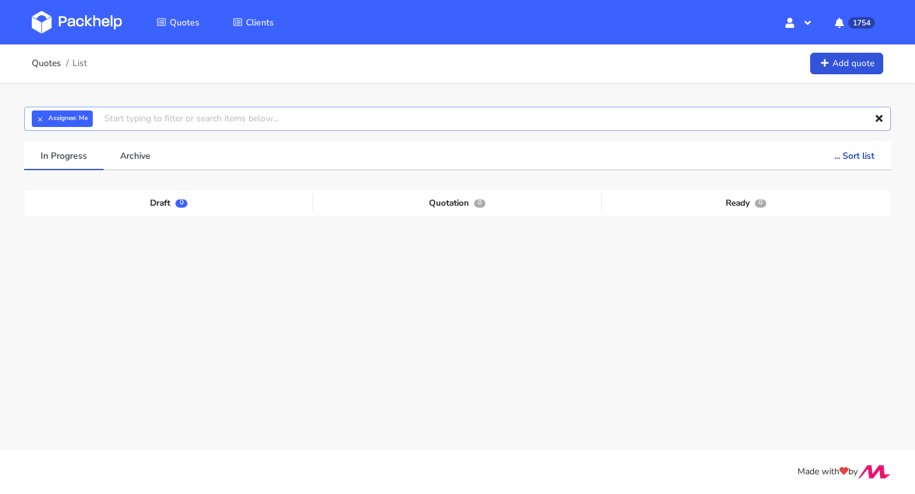
click at [134, 125] on input "text" at bounding box center [457, 119] width 866 height 24
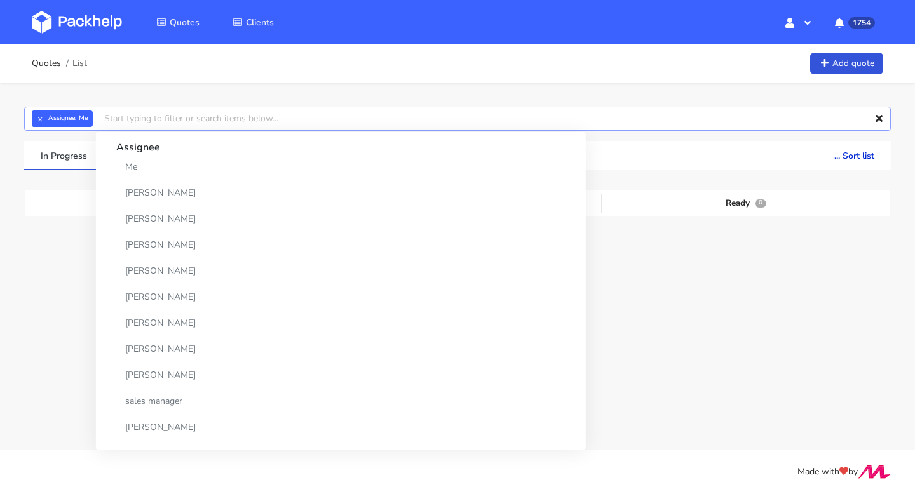
paste input "CBNB"
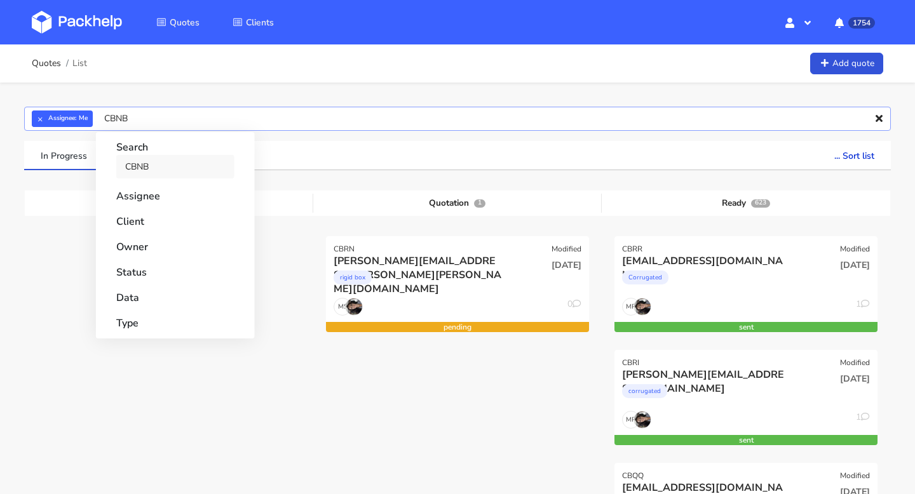
type input "CBNB"
click at [147, 166] on link "CBNB" at bounding box center [175, 167] width 118 height 24
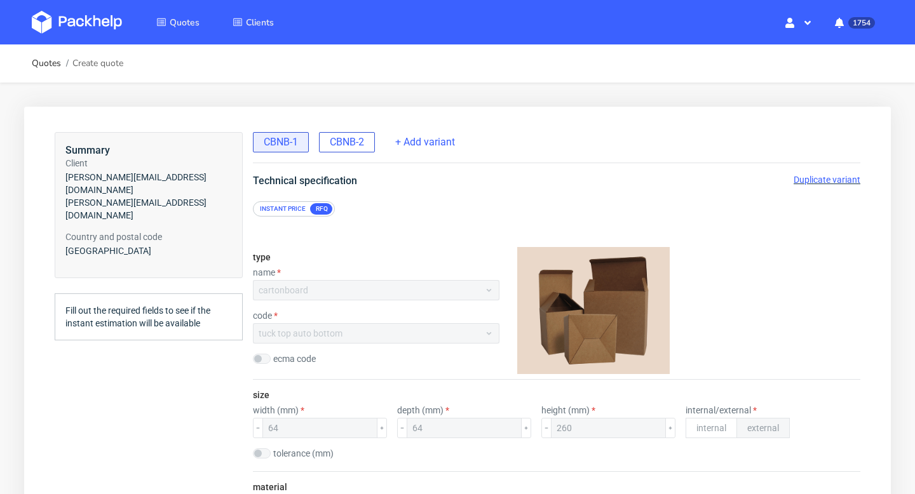
click at [345, 146] on span "CBNB-2" at bounding box center [347, 142] width 34 height 14
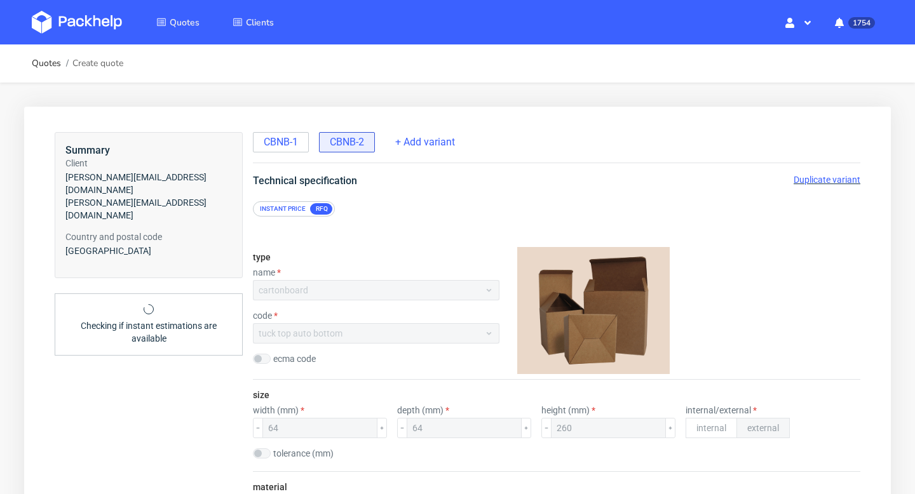
click at [820, 180] on span "Duplicate variant" at bounding box center [826, 180] width 67 height 10
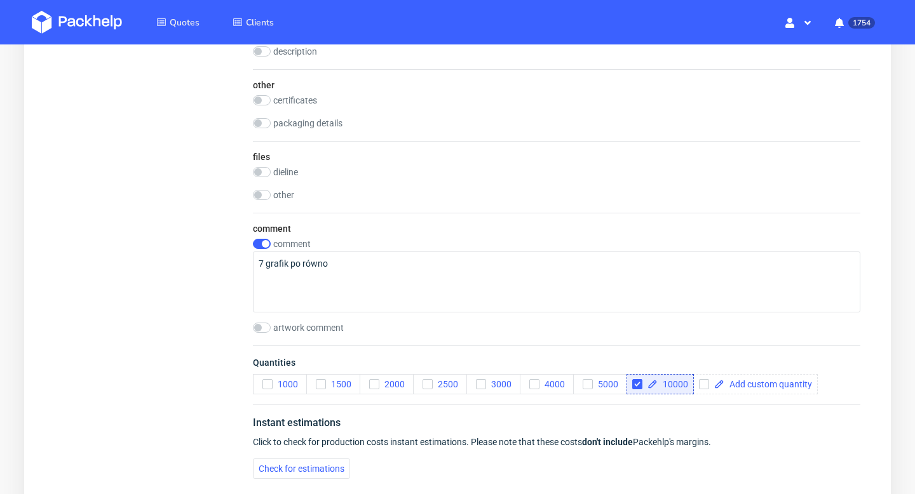
scroll to position [1398, 0]
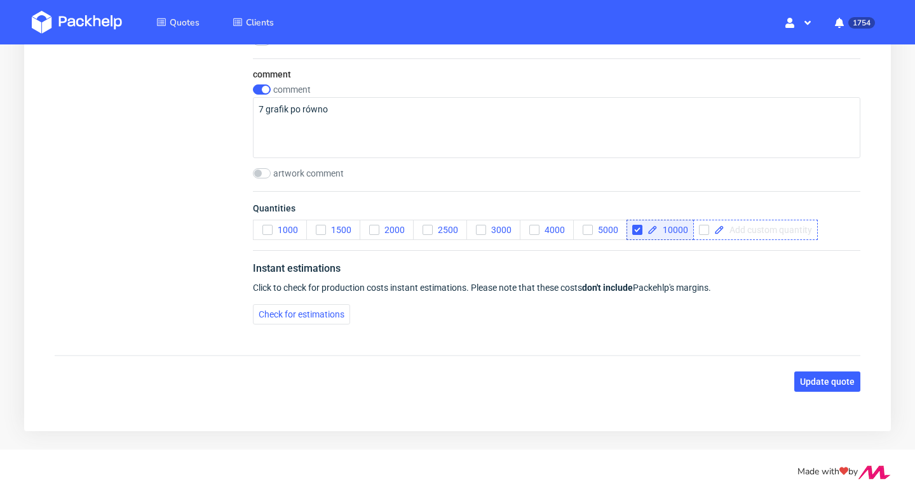
click at [741, 227] on span at bounding box center [768, 230] width 88 height 9
click at [774, 284] on div "Instant estimations Click to check for production costs instant estimations. Pl…" at bounding box center [556, 292] width 607 height 84
checkbox input "true"
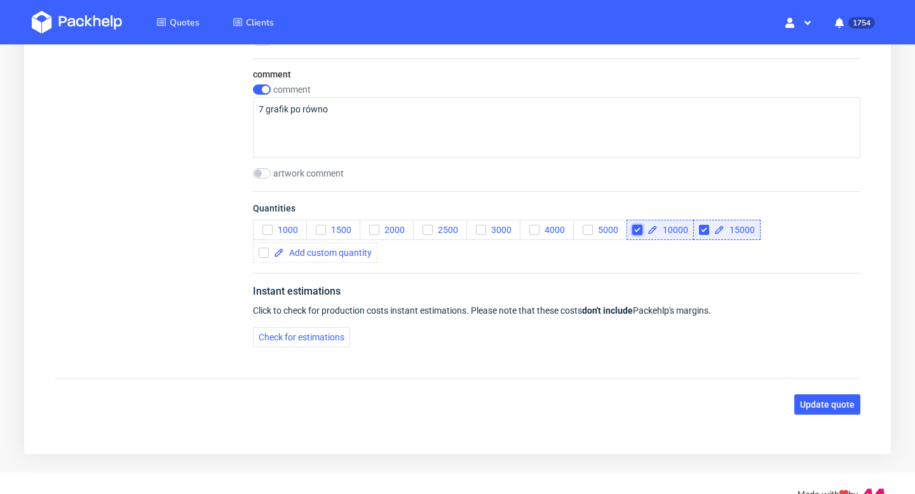
click at [638, 233] on input "checkbox" at bounding box center [637, 230] width 10 height 10
checkbox input "true"
checkbox input "false"
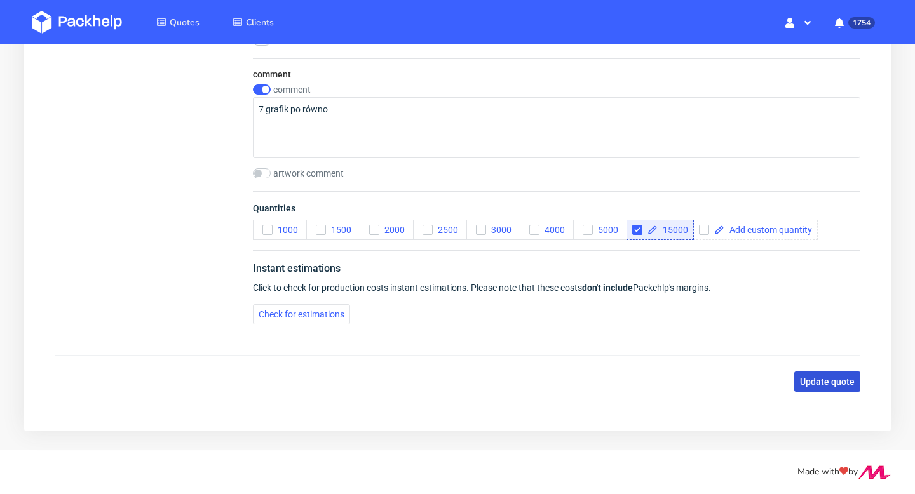
click at [830, 380] on span "Update quote" at bounding box center [827, 381] width 55 height 9
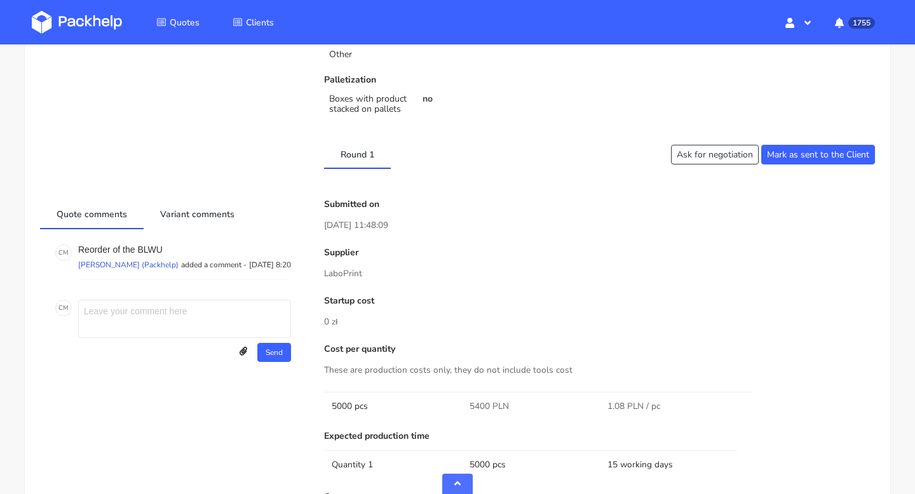
scroll to position [399, 0]
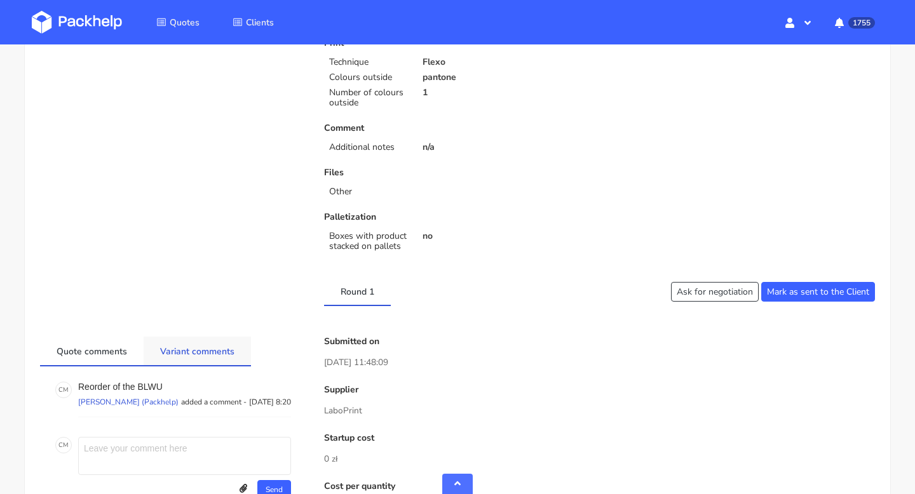
click at [198, 356] on link "Variant comments" at bounding box center [197, 351] width 107 height 28
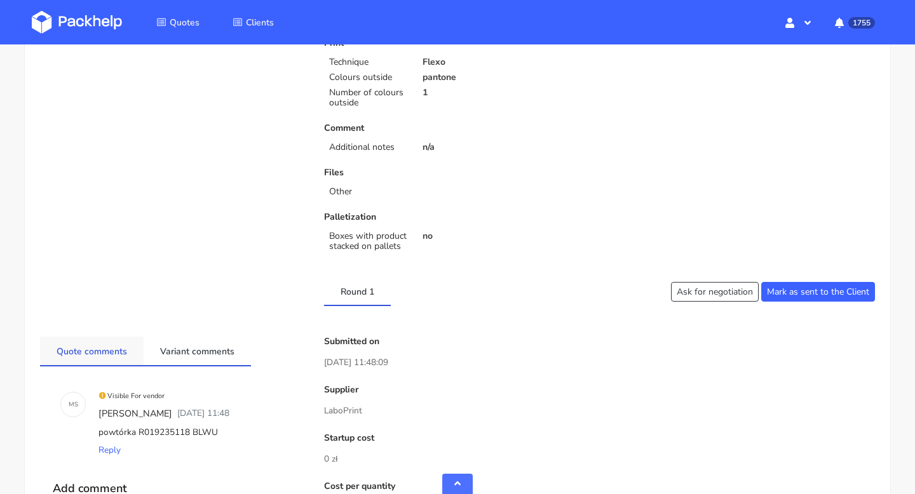
click at [116, 353] on link "Quote comments" at bounding box center [92, 351] width 104 height 28
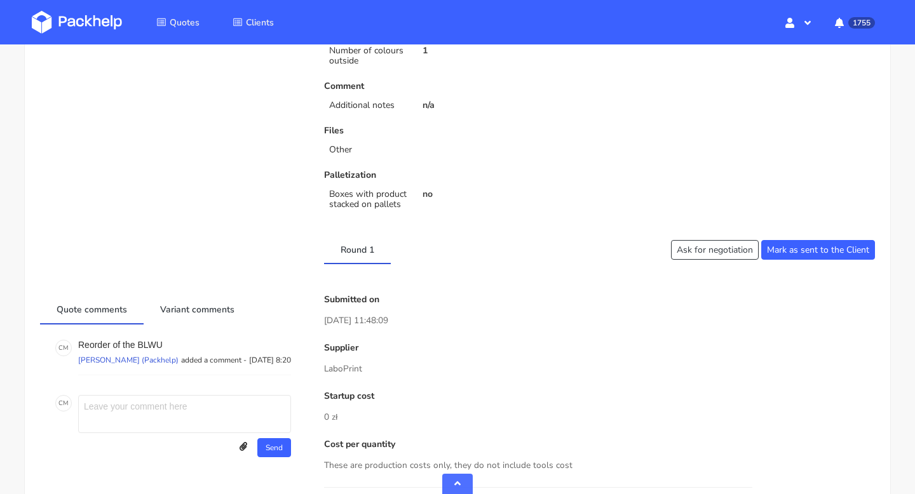
scroll to position [597, 0]
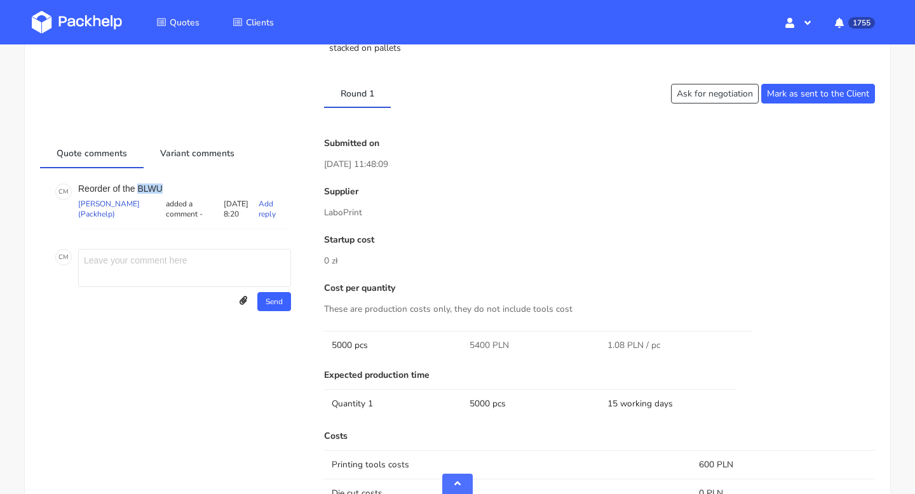
drag, startPoint x: 165, startPoint y: 185, endPoint x: 138, endPoint y: 185, distance: 26.7
click at [138, 185] on p "Reorder of the BLWU" at bounding box center [184, 189] width 213 height 10
copy p "BLWU"
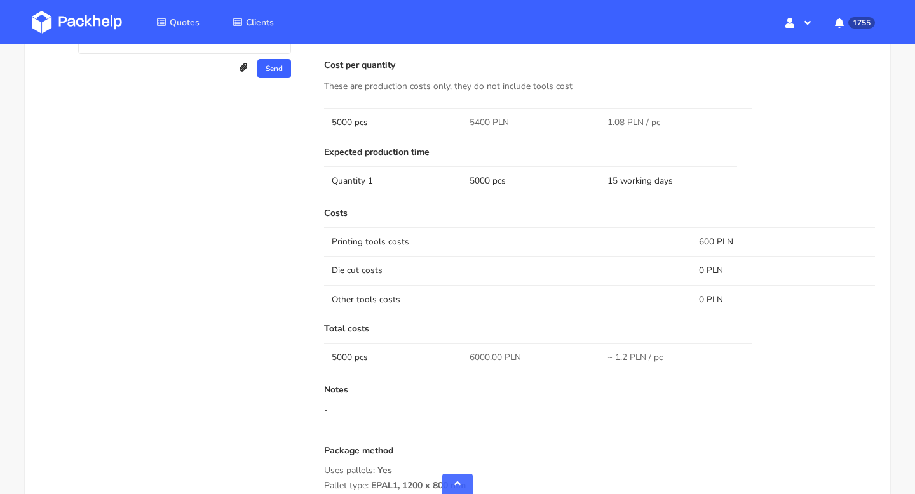
scroll to position [436, 0]
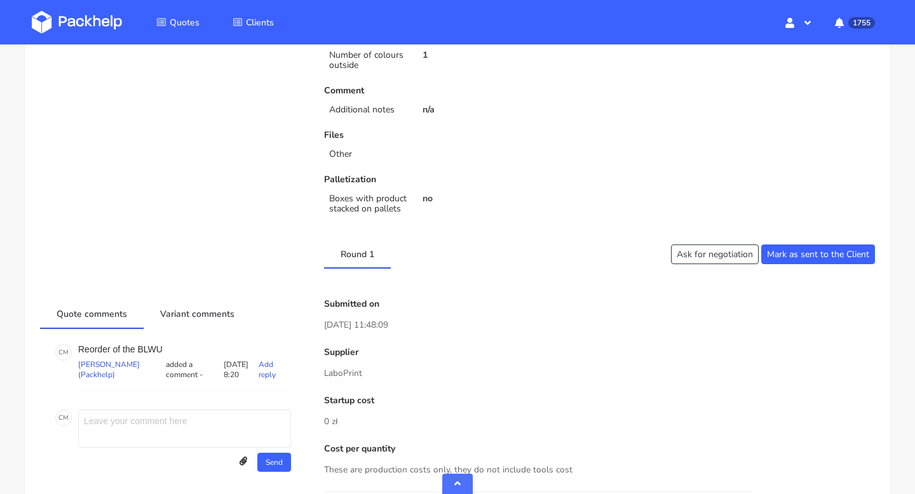
click at [151, 350] on p "Reorder of the BLWU" at bounding box center [184, 349] width 213 height 10
click at [157, 350] on p "Reorder of the BLWU" at bounding box center [184, 349] width 213 height 10
copy p "BLWU"
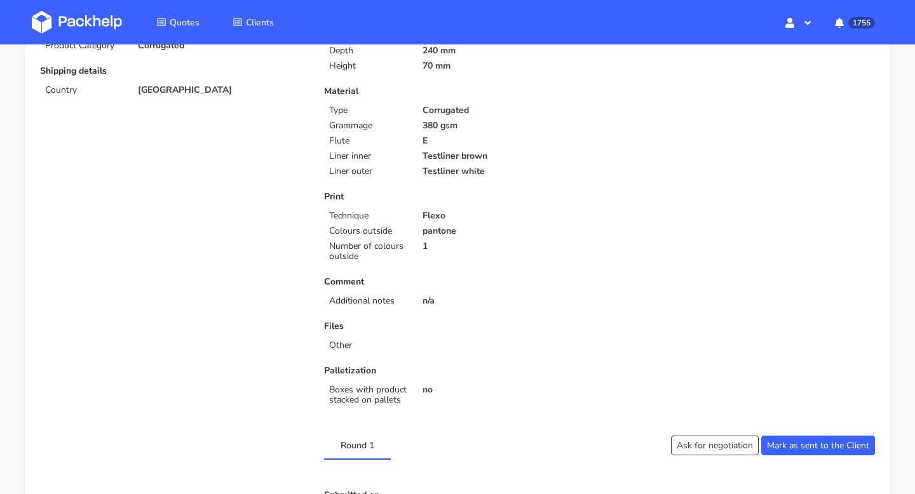
scroll to position [0, 0]
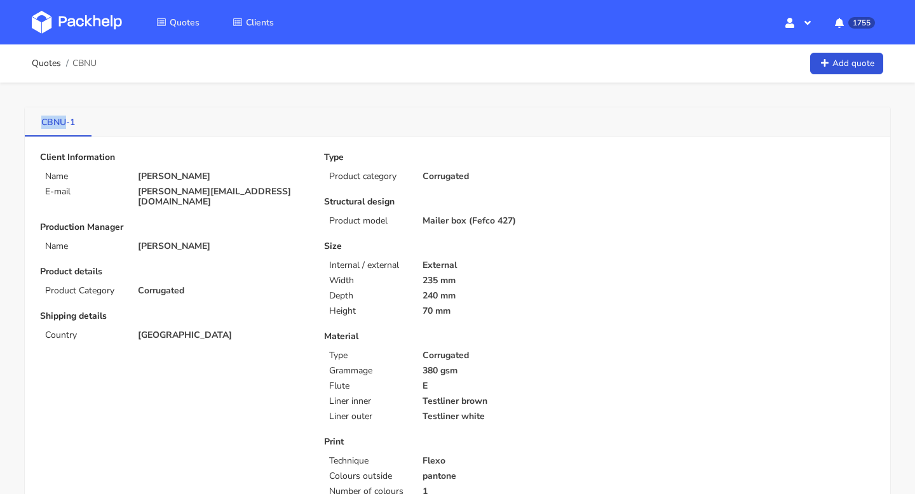
drag, startPoint x: 37, startPoint y: 119, endPoint x: 67, endPoint y: 127, distance: 30.8
click at [67, 127] on link "CBNU-1" at bounding box center [58, 121] width 67 height 28
copy link "CBNU"
